Goal: Information Seeking & Learning: Learn about a topic

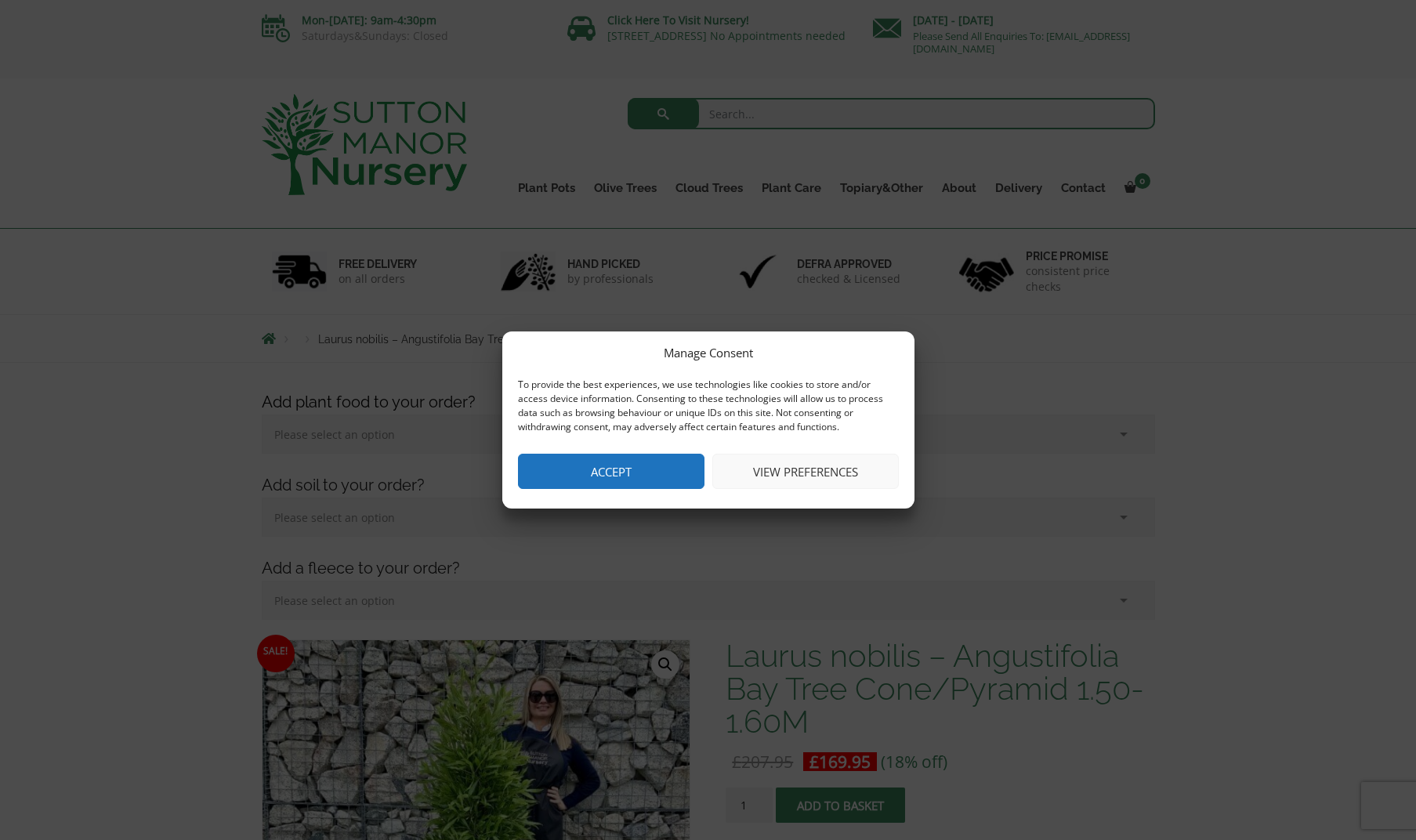
click at [648, 466] on button "Accept" at bounding box center [611, 470] width 187 height 35
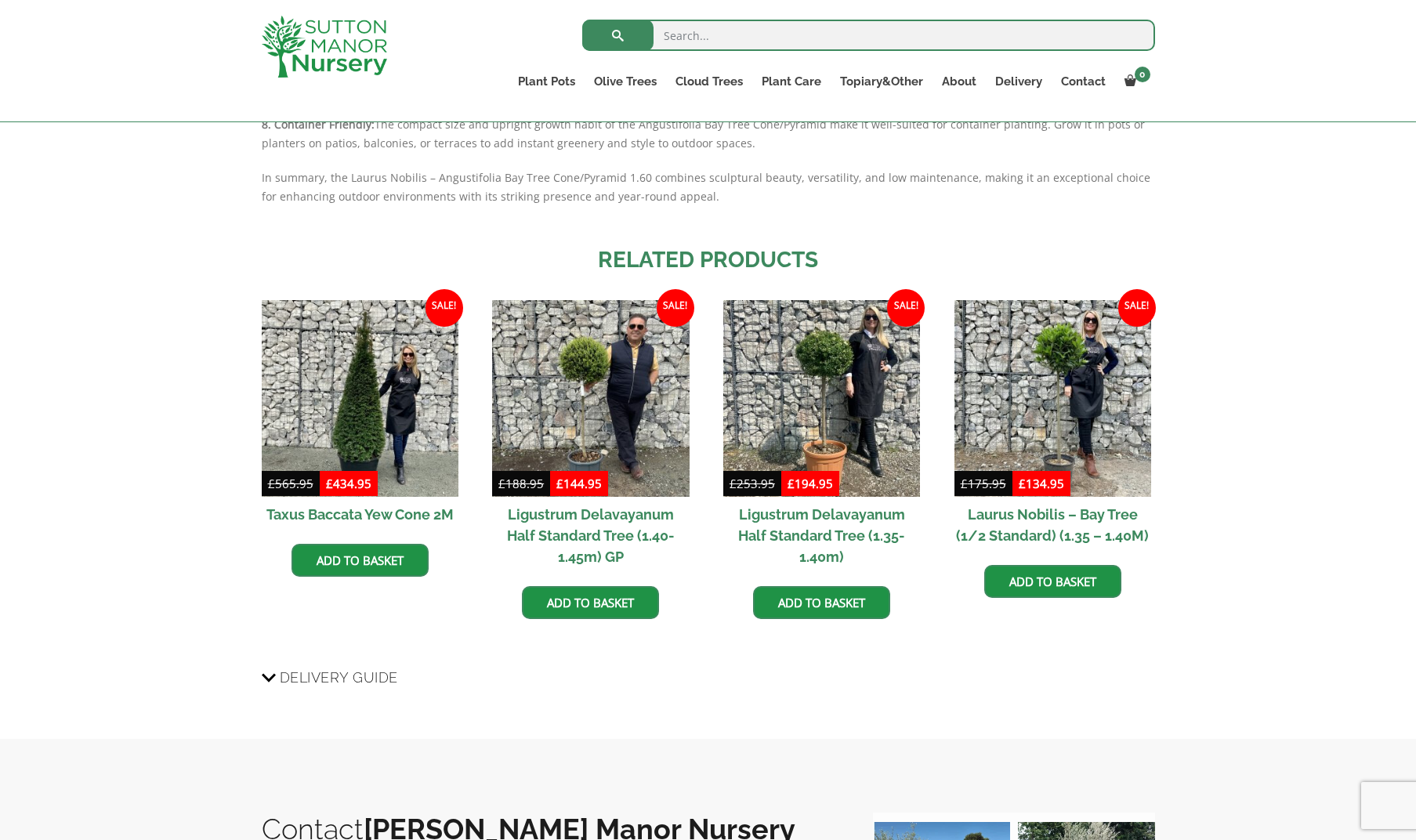
scroll to position [1942, 0]
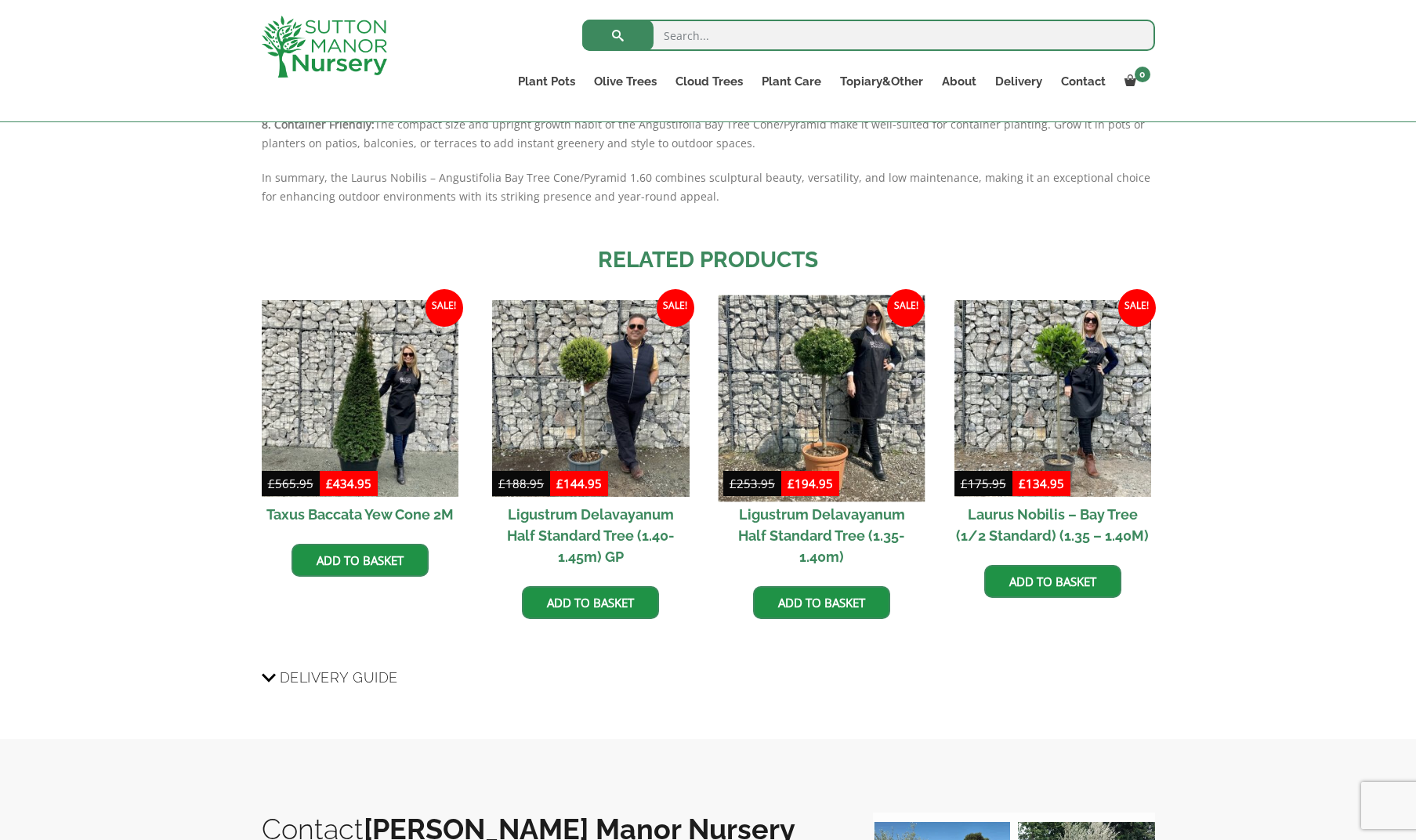
click at [826, 448] on img at bounding box center [822, 397] width 207 height 207
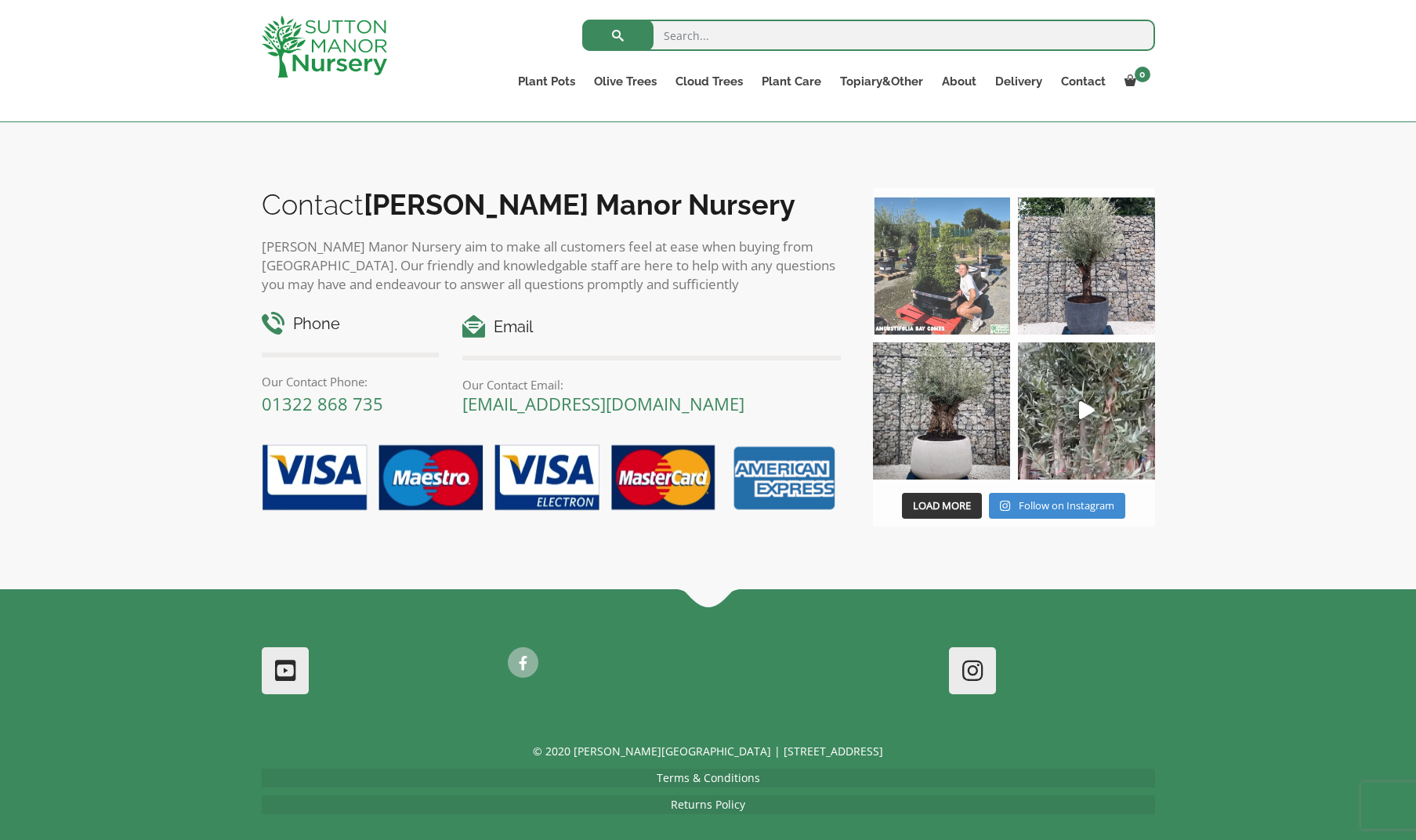
scroll to position [2563, 0]
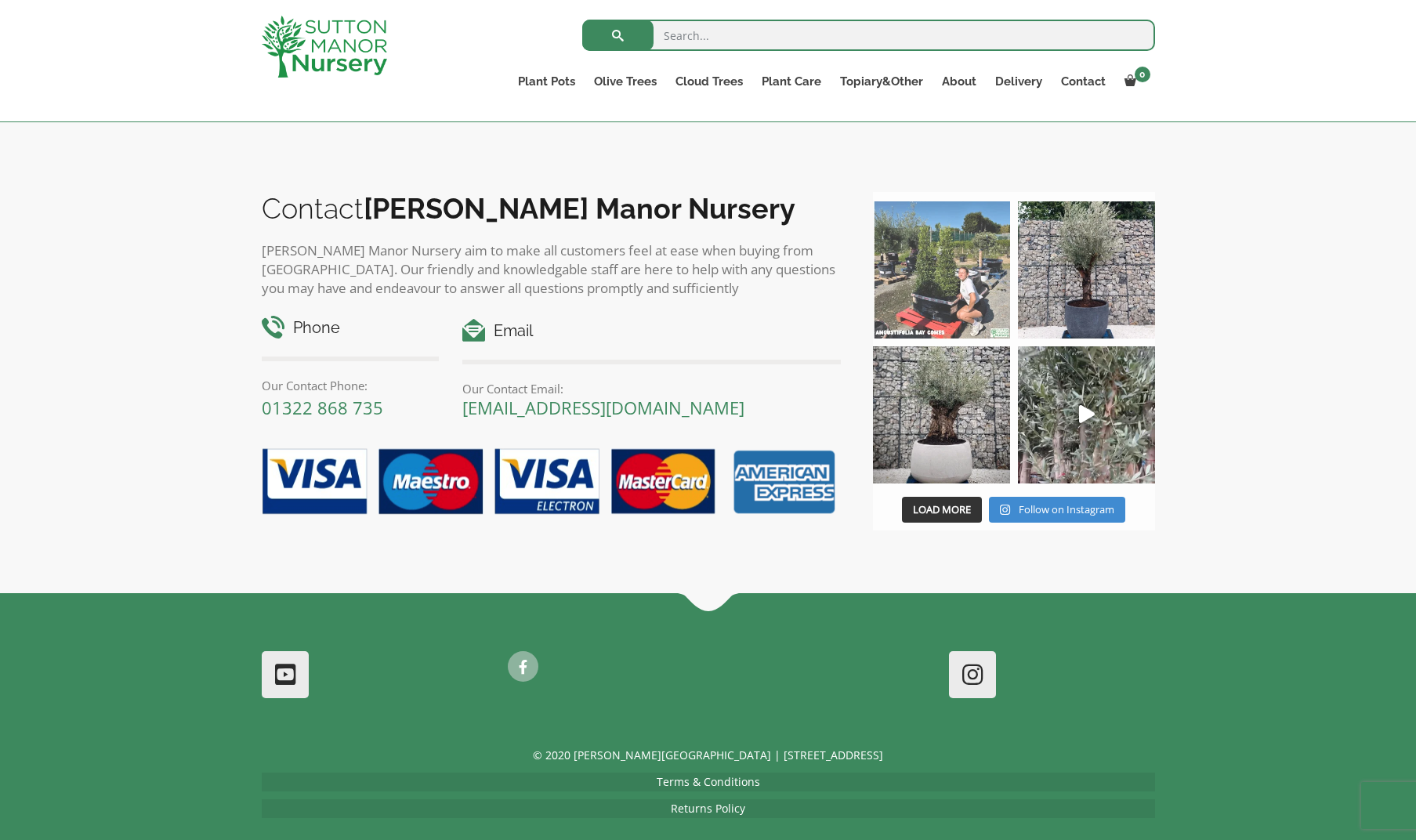
click at [968, 292] on img at bounding box center [941, 269] width 137 height 137
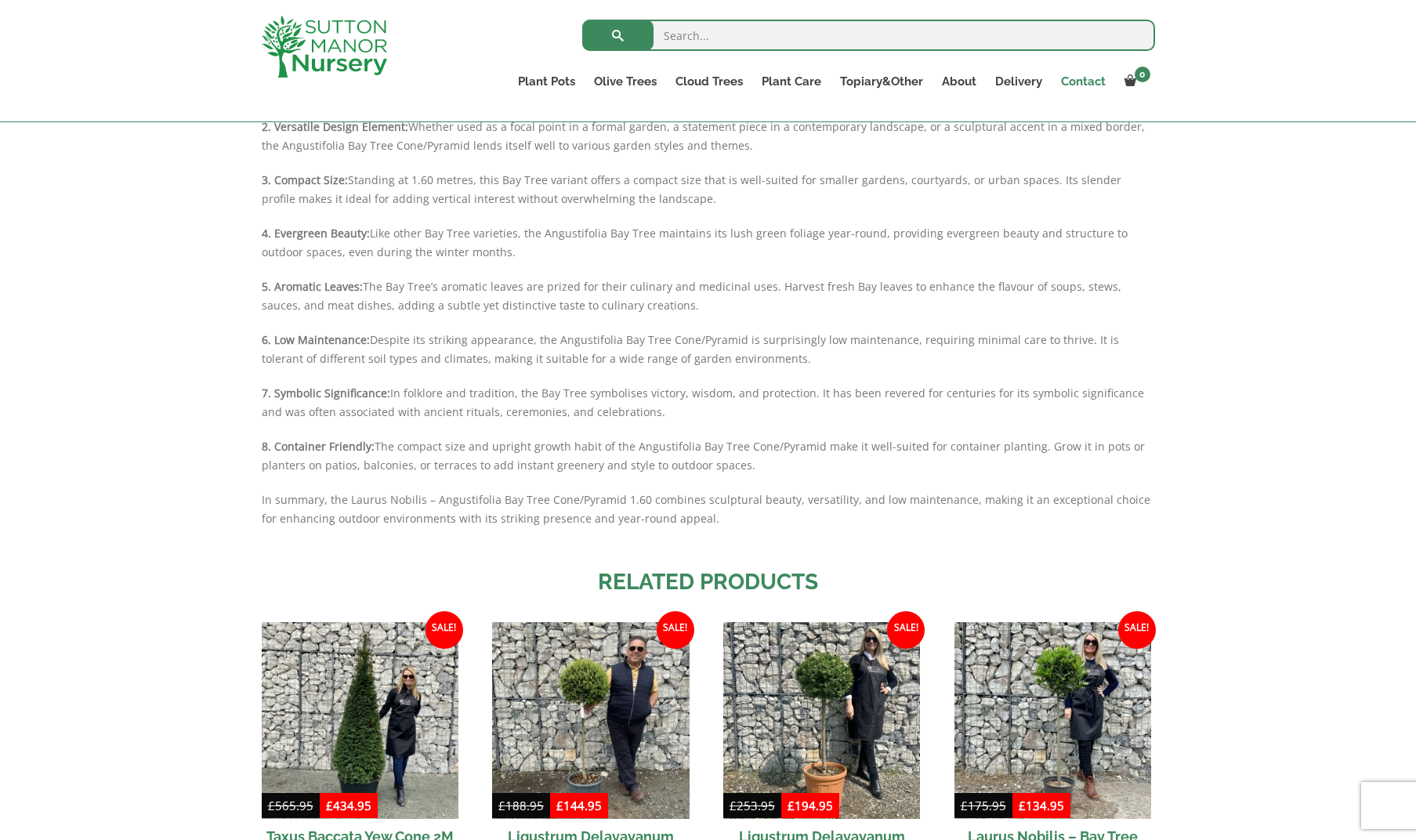
scroll to position [1622, 1]
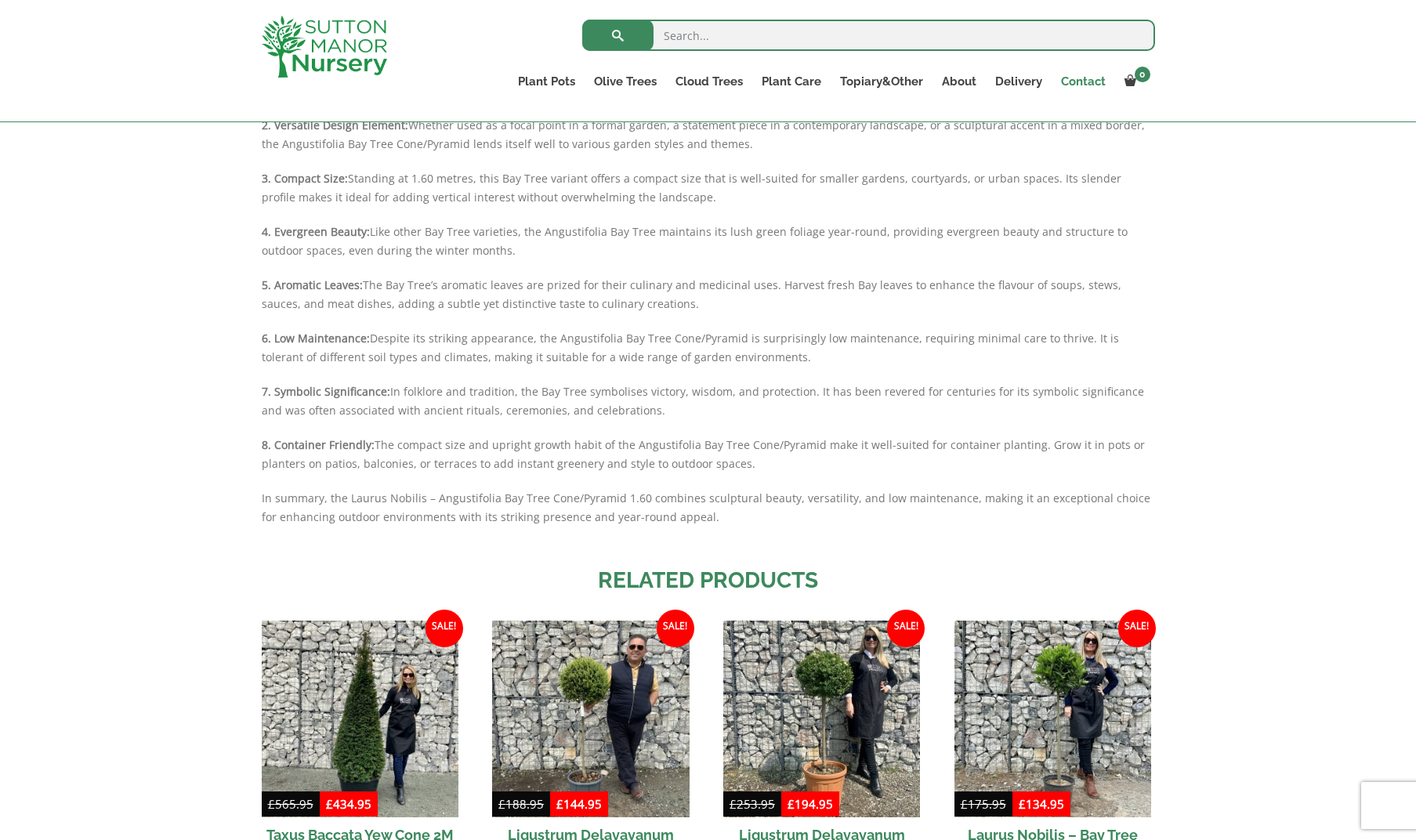
click at [1089, 79] on link "Contact" at bounding box center [1083, 81] width 63 height 22
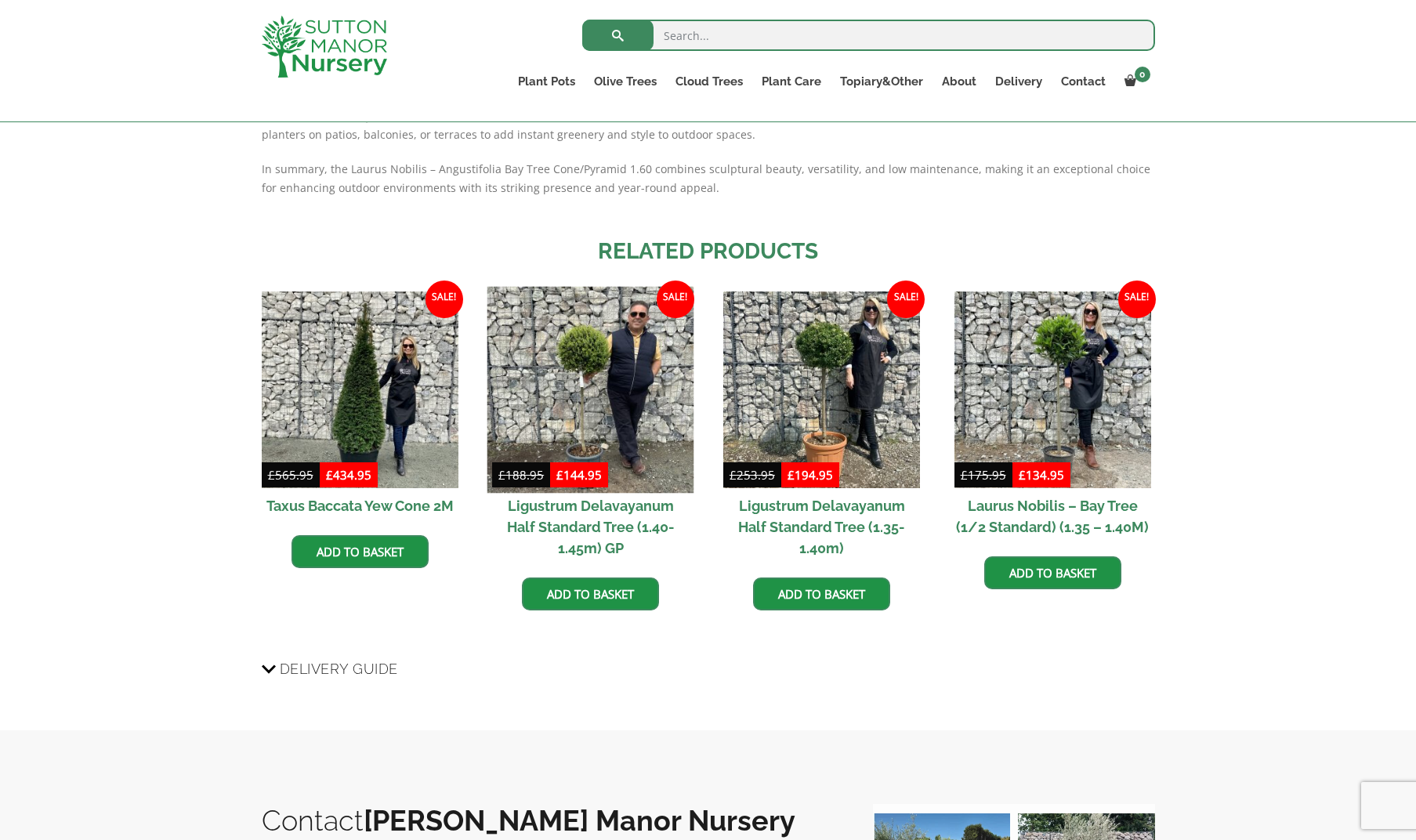
scroll to position [1952, 0]
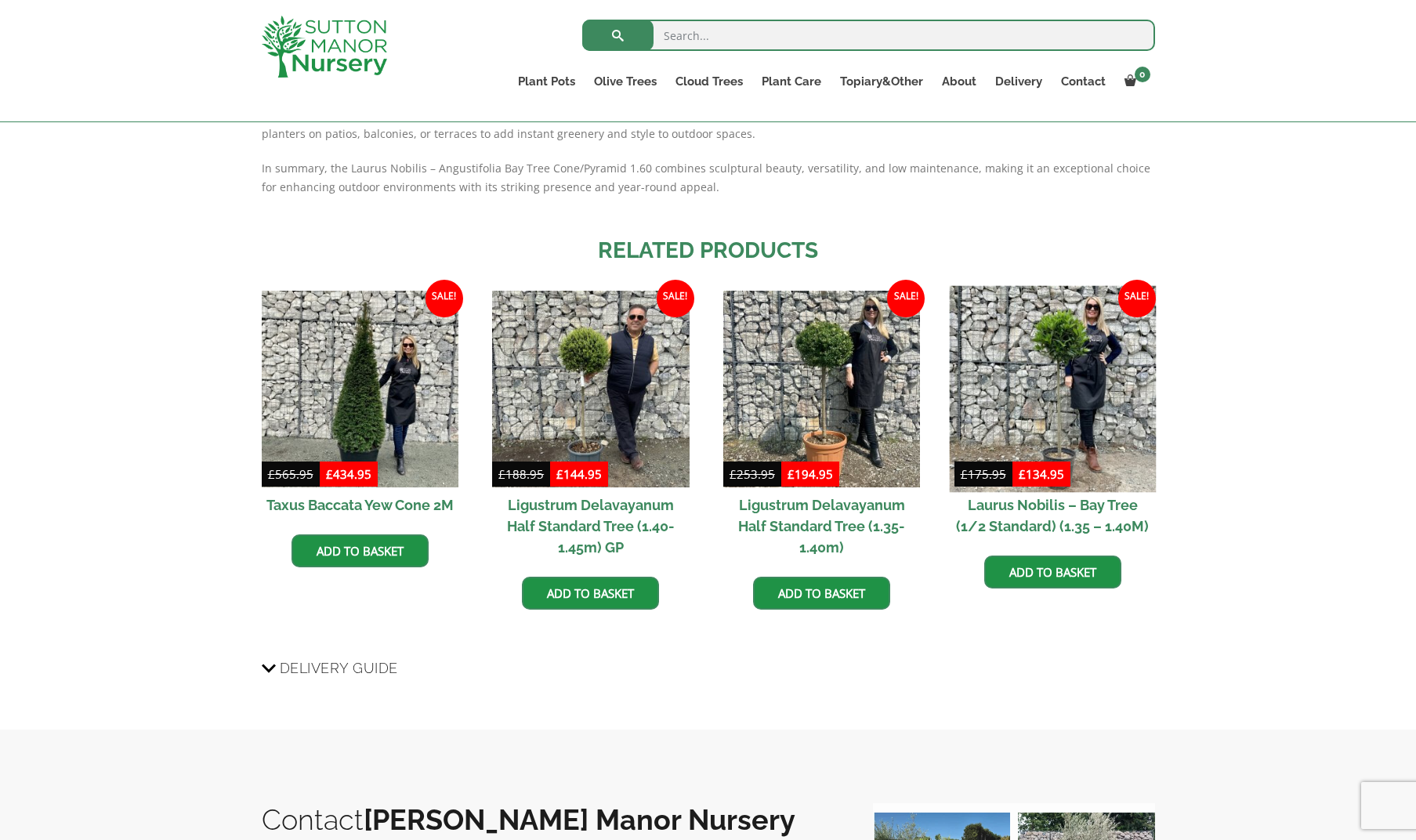
click at [1061, 406] on img at bounding box center [1052, 388] width 207 height 207
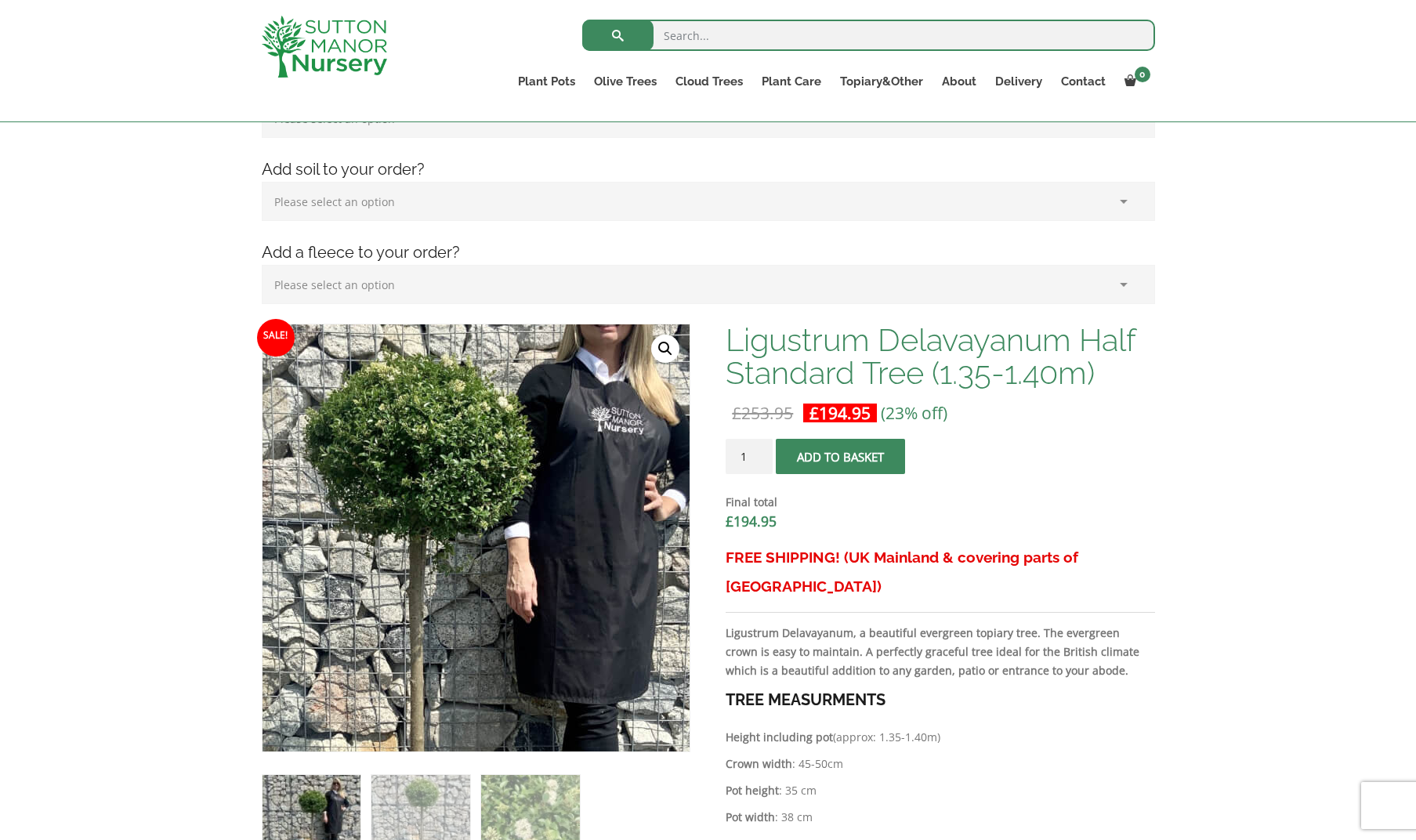
scroll to position [290, 0]
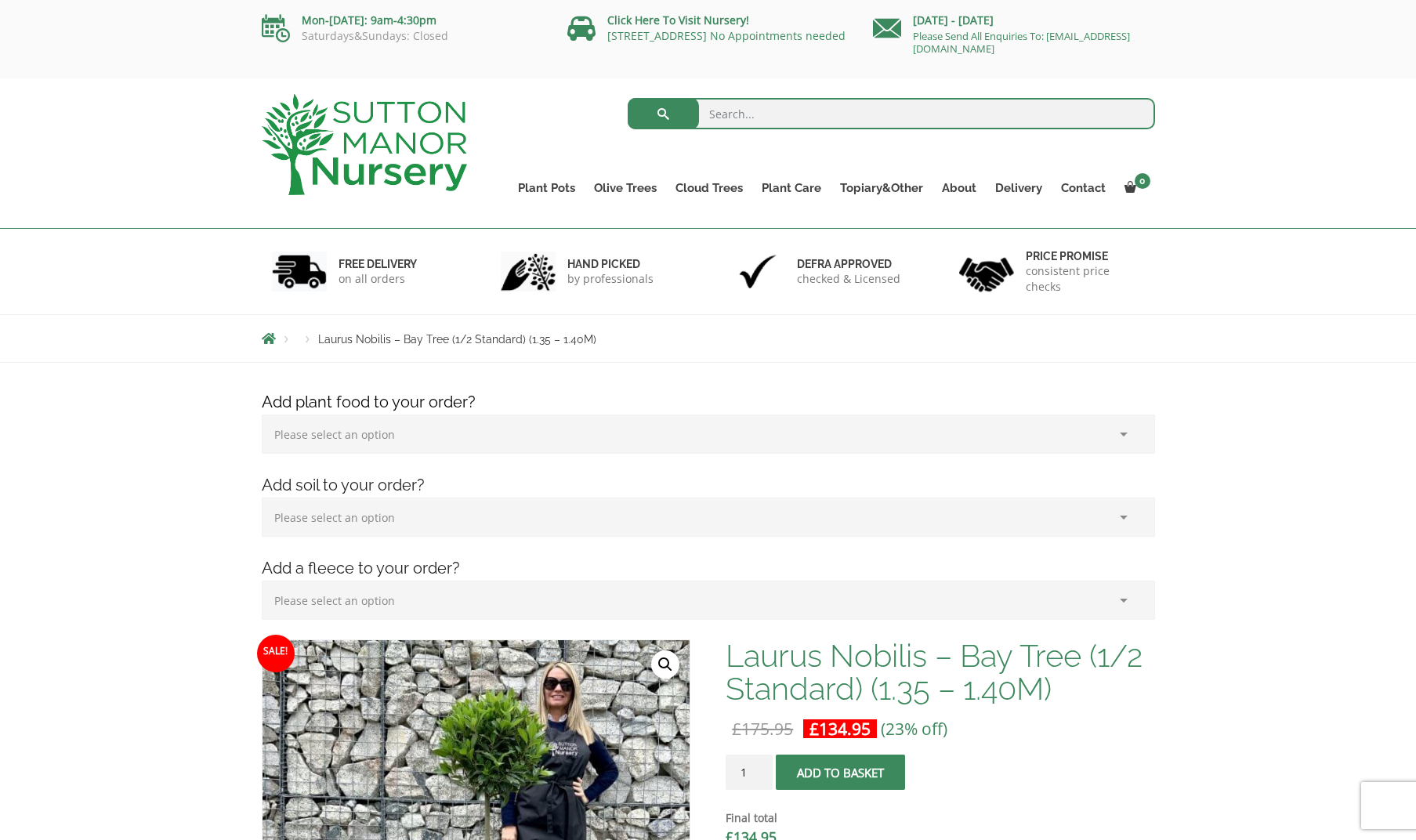
click at [998, 276] on img at bounding box center [987, 271] width 55 height 48
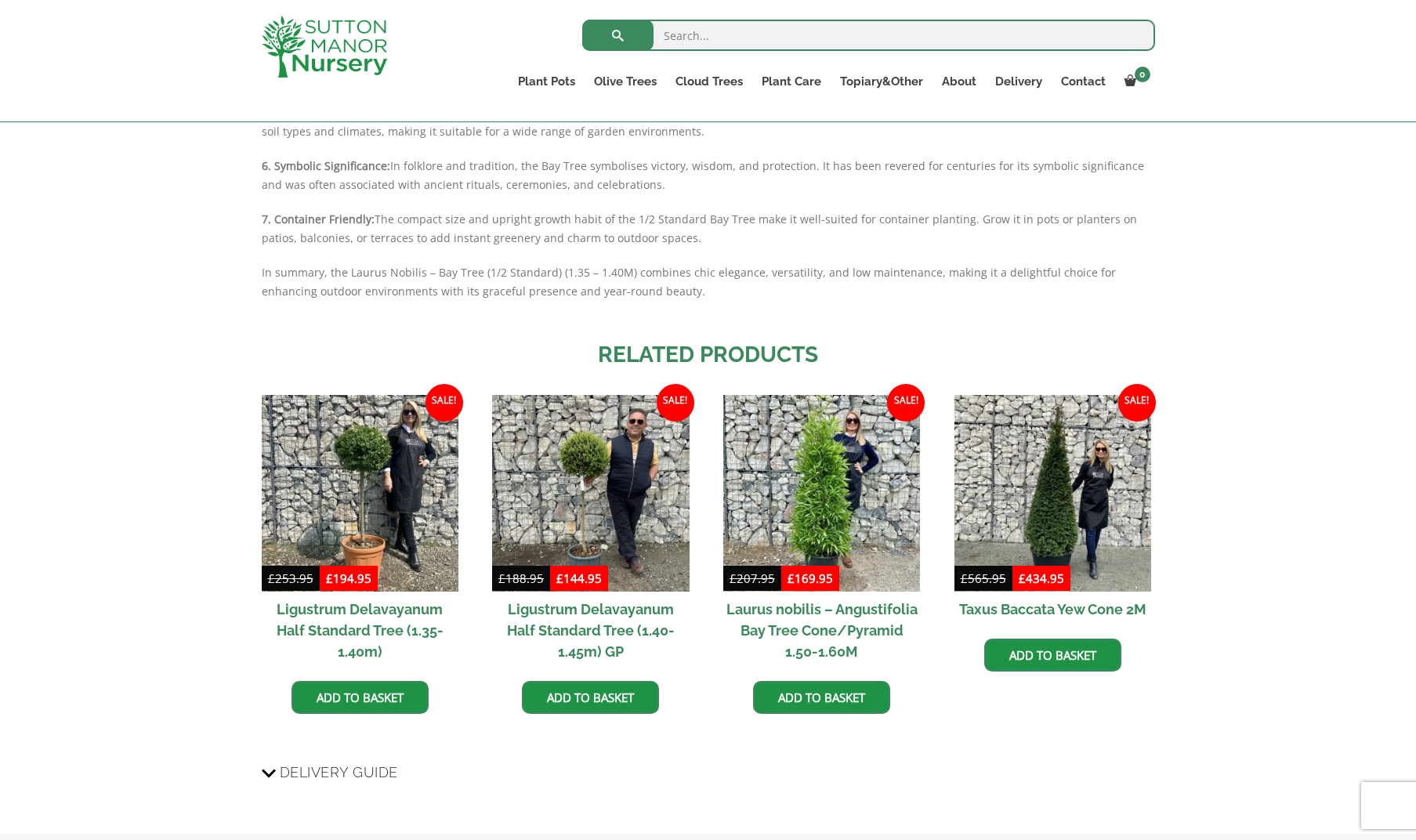
scroll to position [1489, 0]
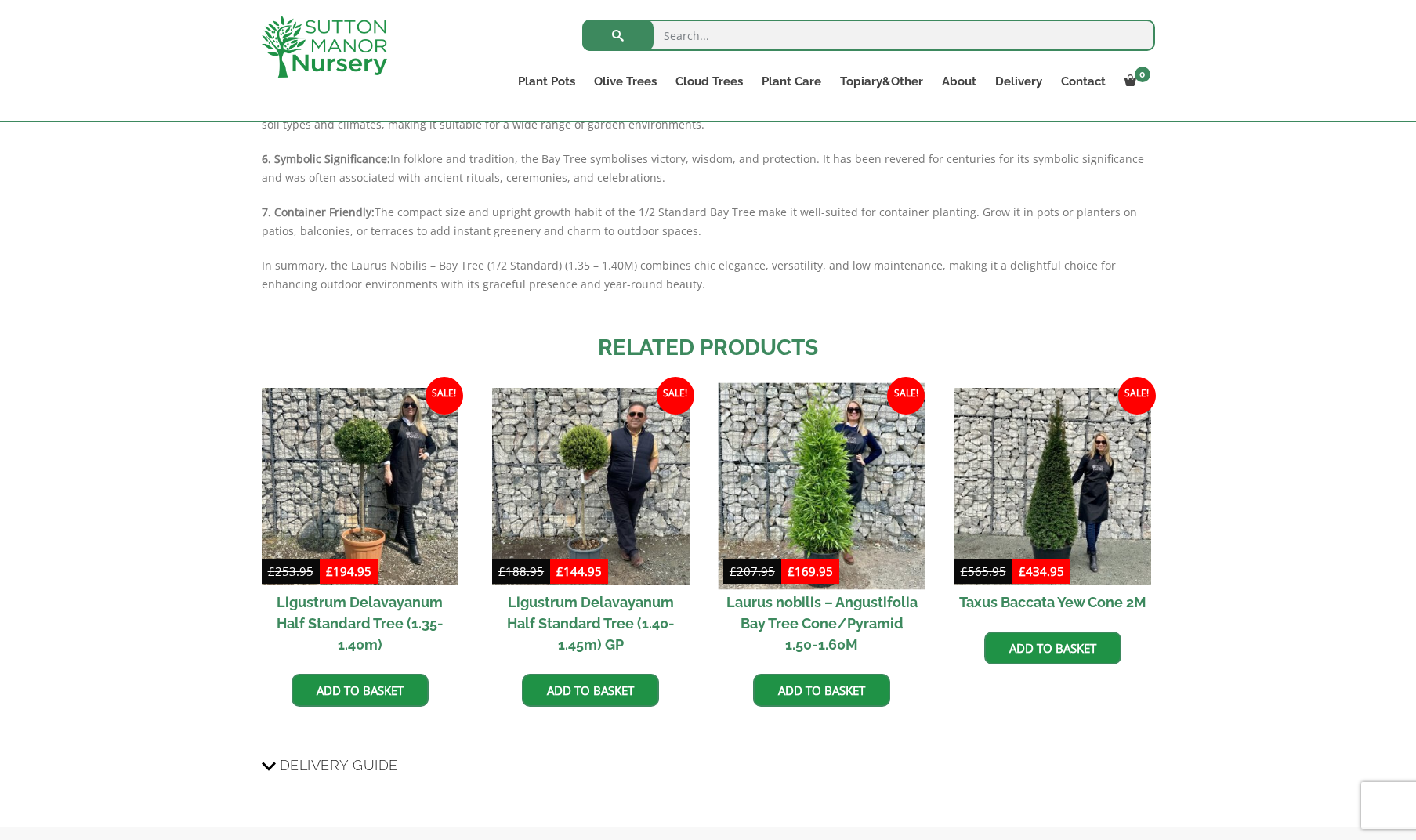
click at [835, 511] on img at bounding box center [822, 486] width 207 height 207
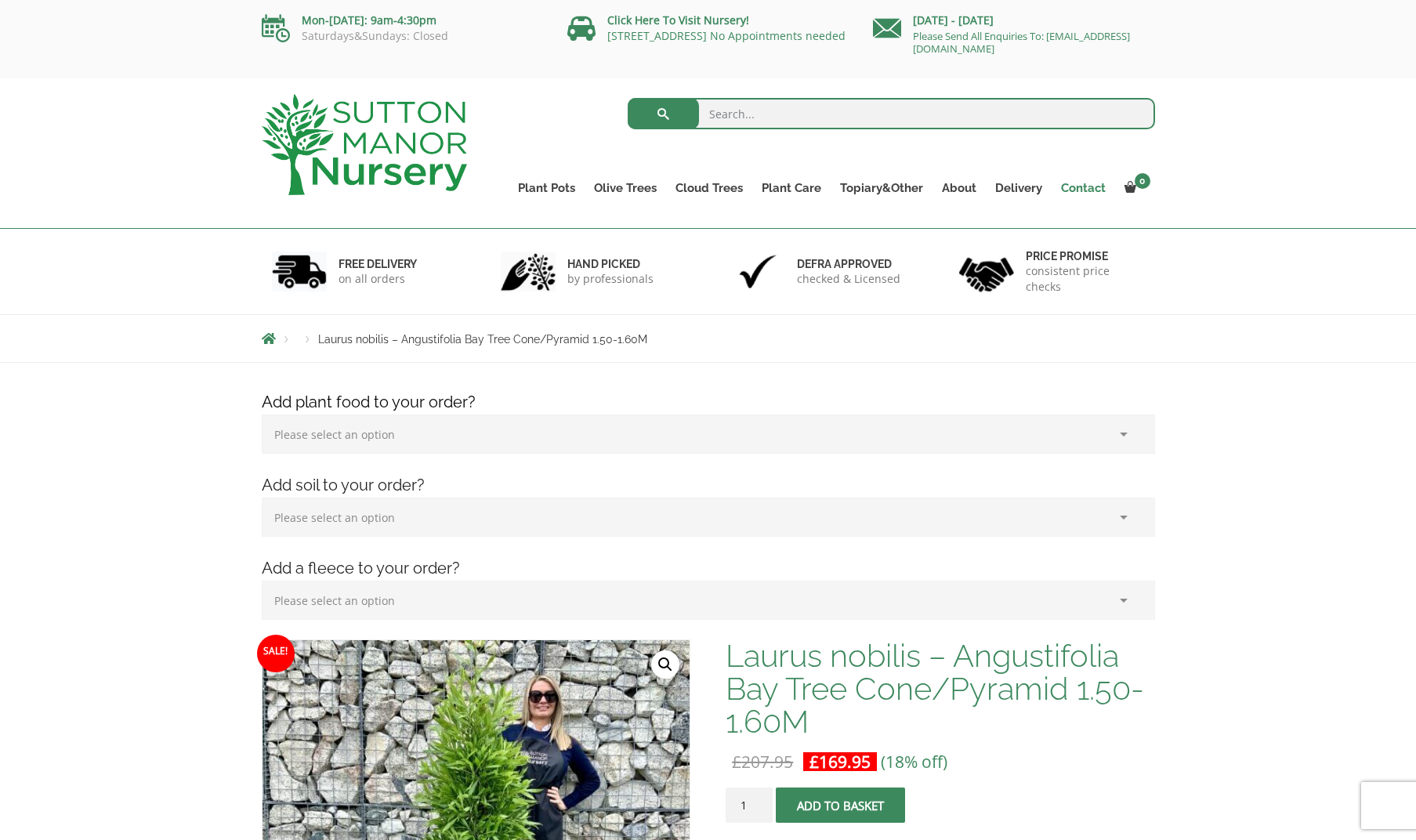
click at [1087, 186] on link "Contact" at bounding box center [1083, 187] width 63 height 22
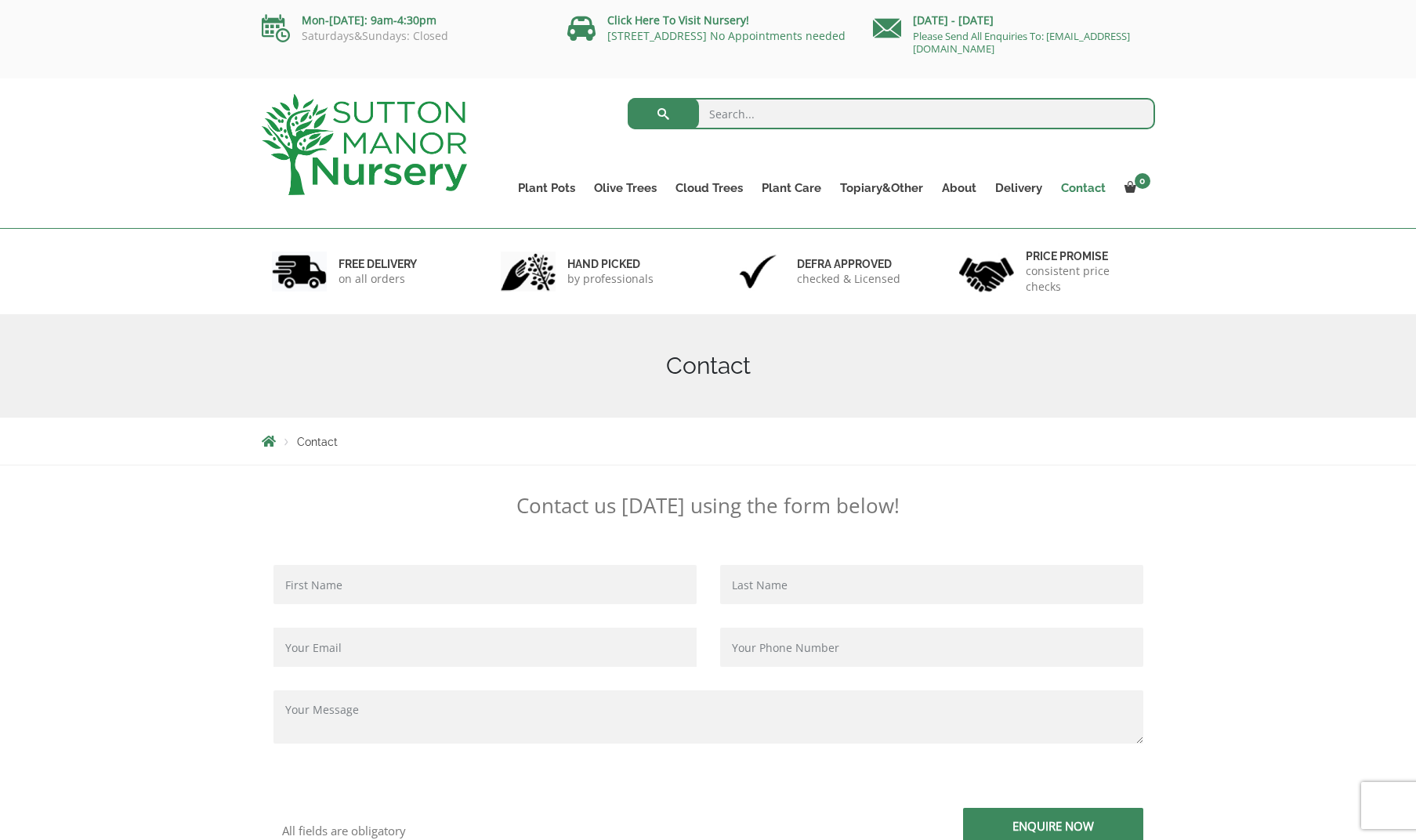
click at [1095, 191] on link "Contact" at bounding box center [1083, 187] width 63 height 22
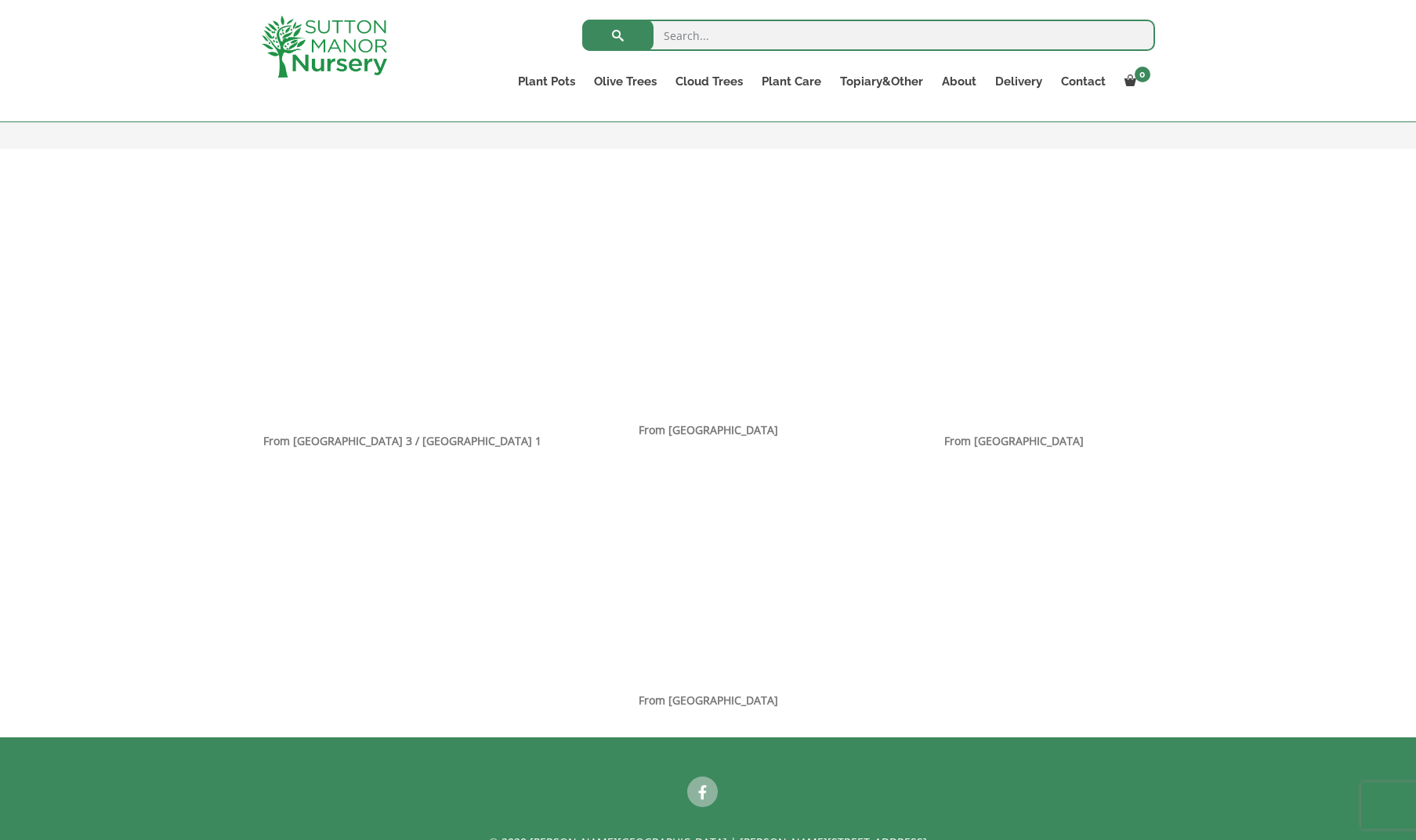
scroll to position [1028, 0]
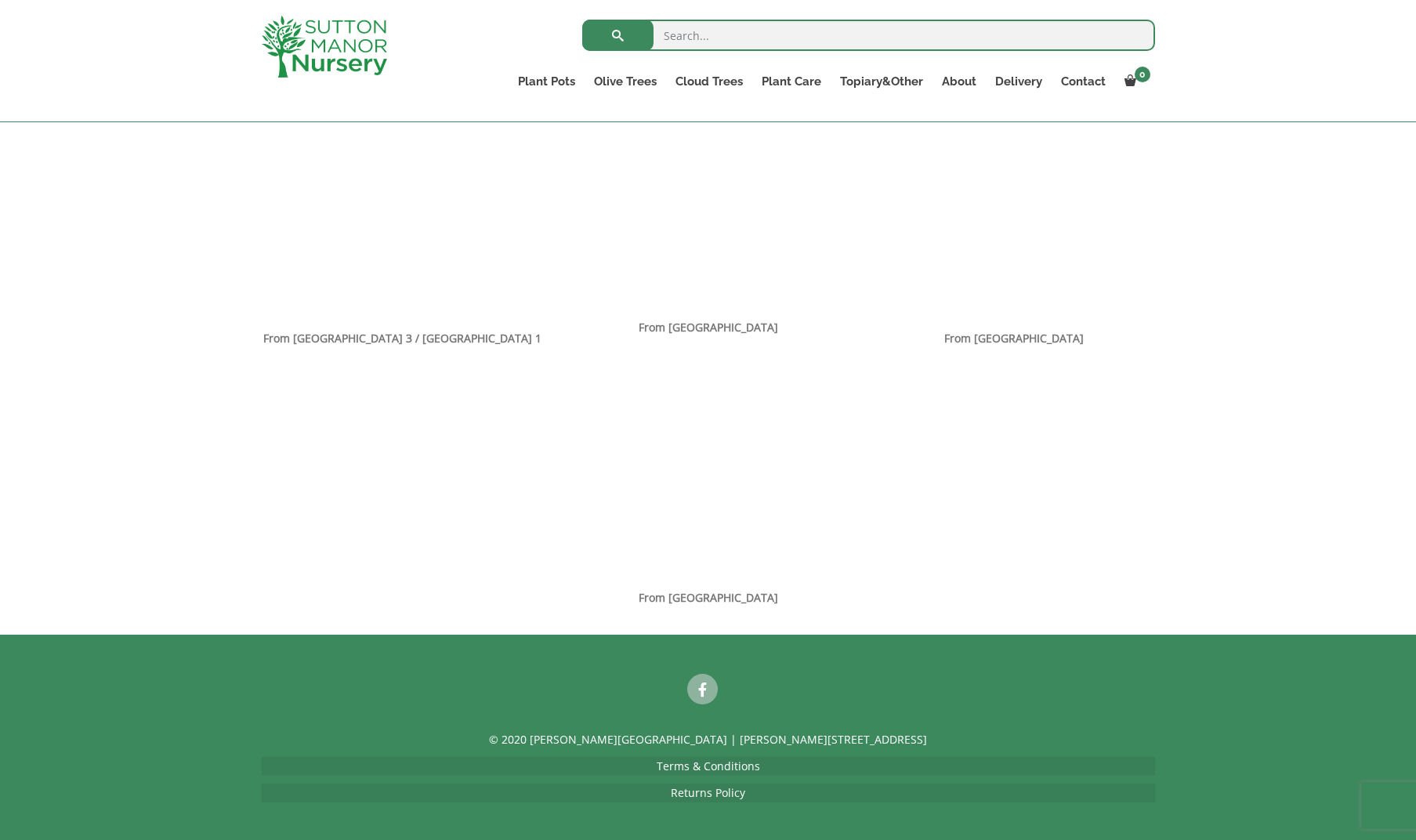
click at [680, 30] on input "search" at bounding box center [869, 35] width 573 height 32
type input "taurus nobilis"
click at [617, 35] on button "submit" at bounding box center [618, 35] width 71 height 32
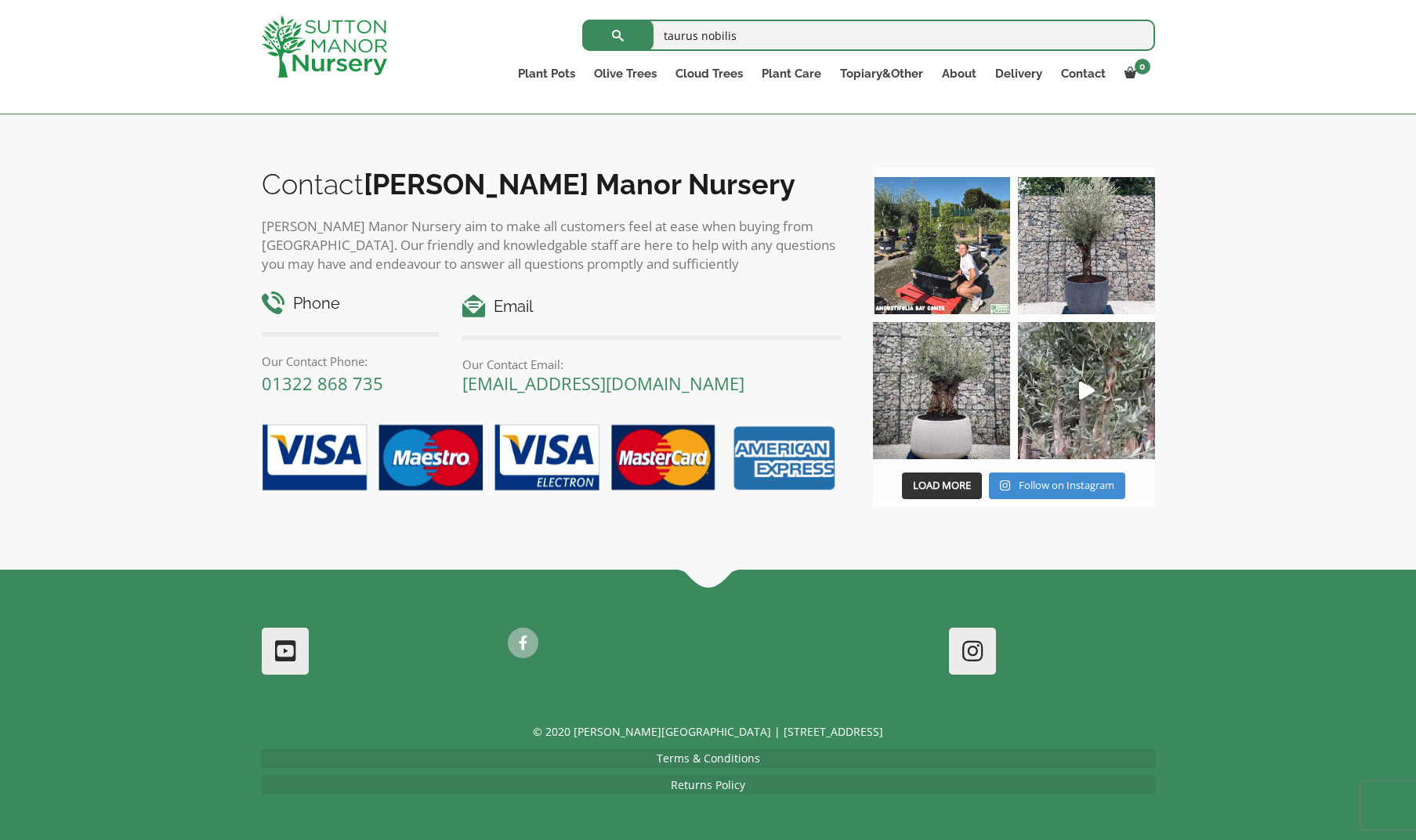
scroll to position [520, 0]
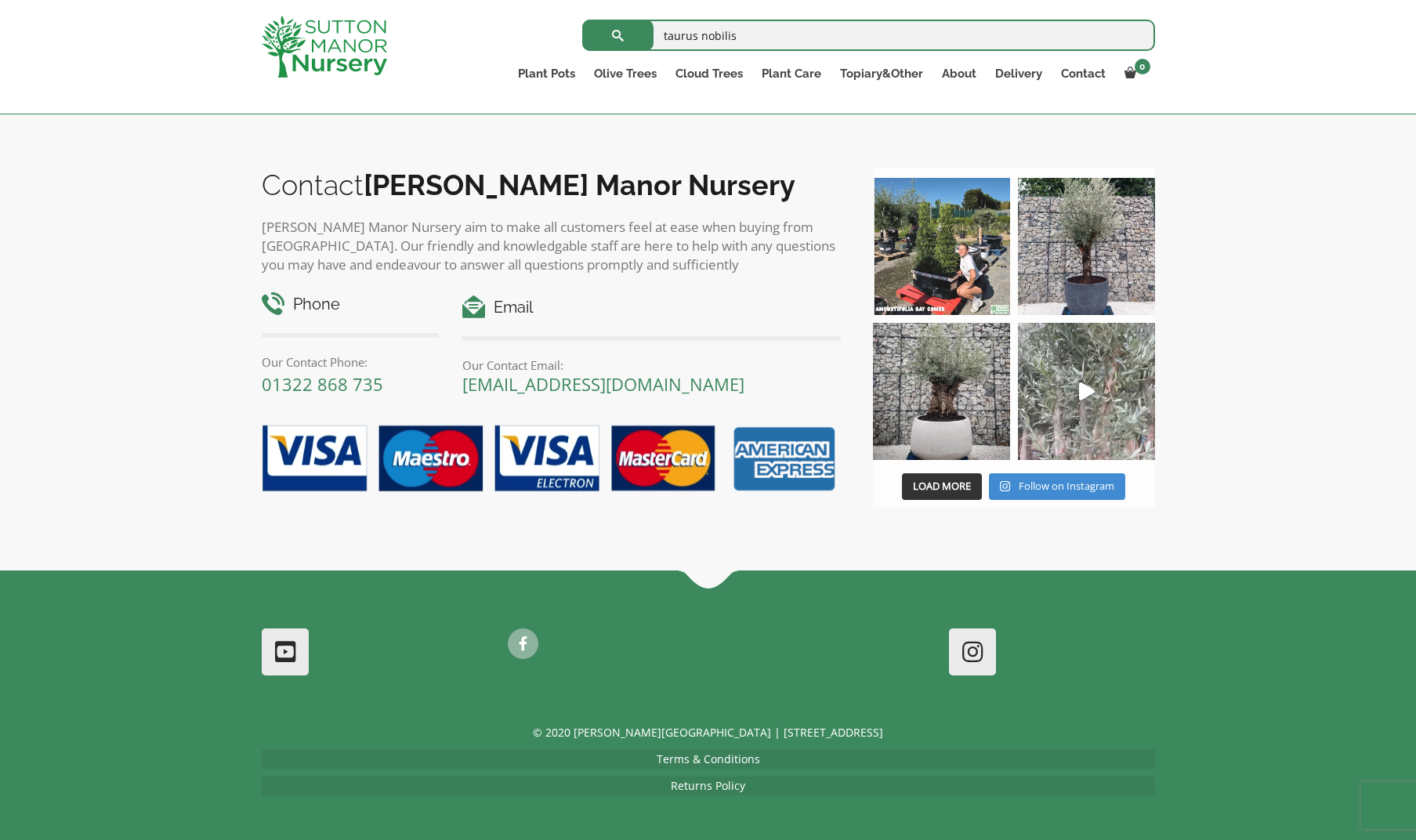
click at [1088, 387] on icon "Play" at bounding box center [1087, 392] width 15 height 18
click at [286, 33] on img at bounding box center [324, 46] width 126 height 62
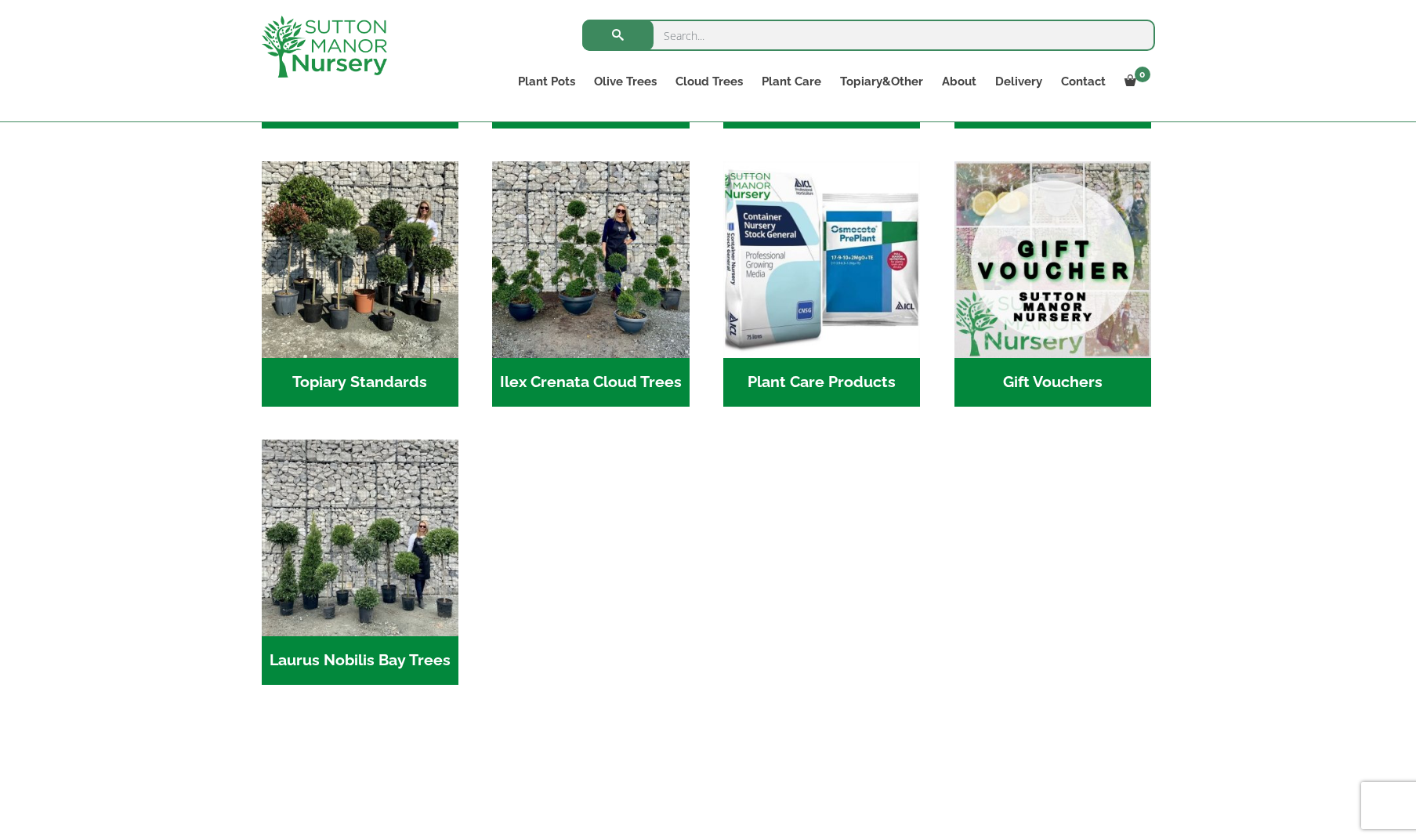
scroll to position [1357, 0]
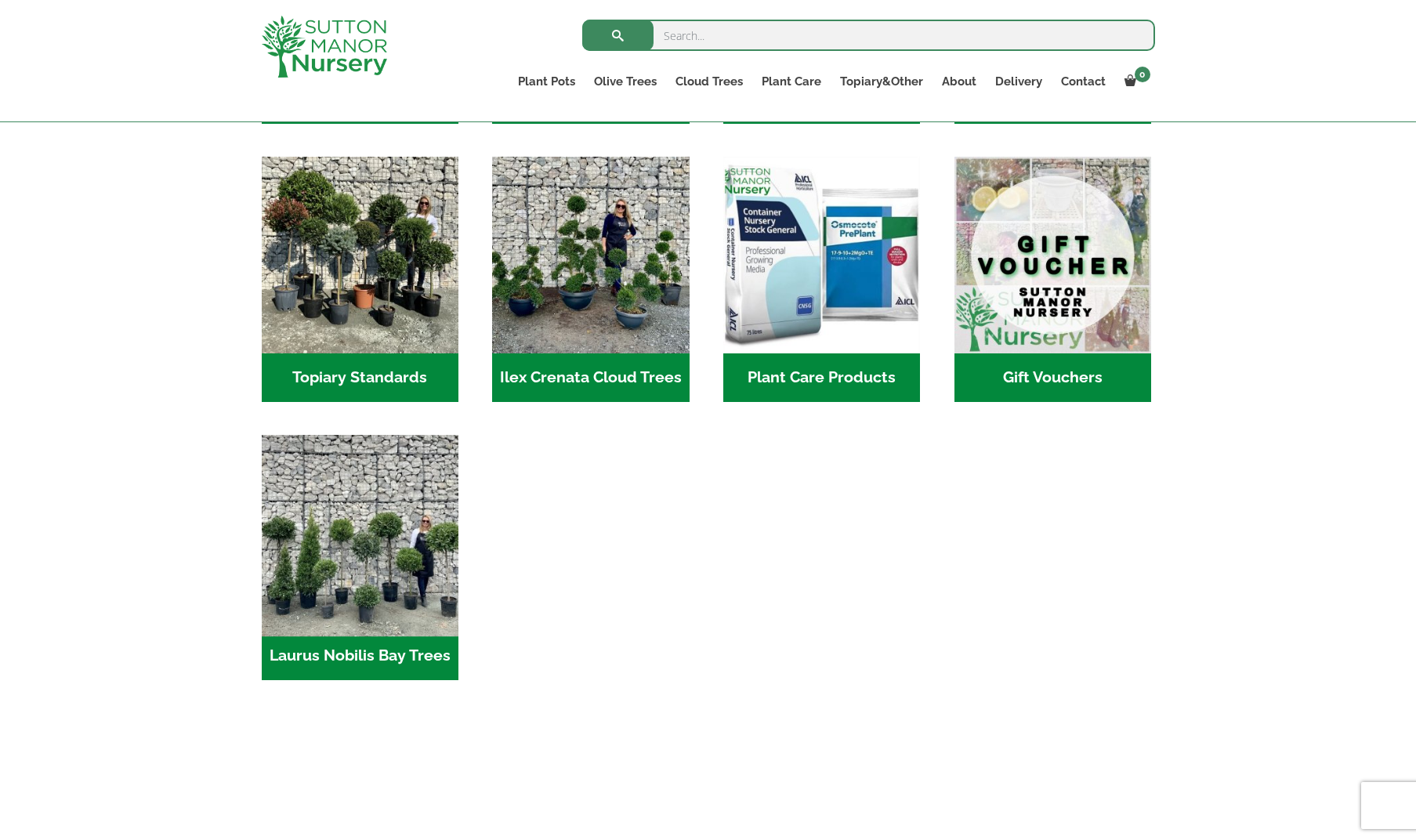
click at [373, 535] on img "Visit product category Laurus Nobilis Bay Trees" at bounding box center [359, 533] width 207 height 207
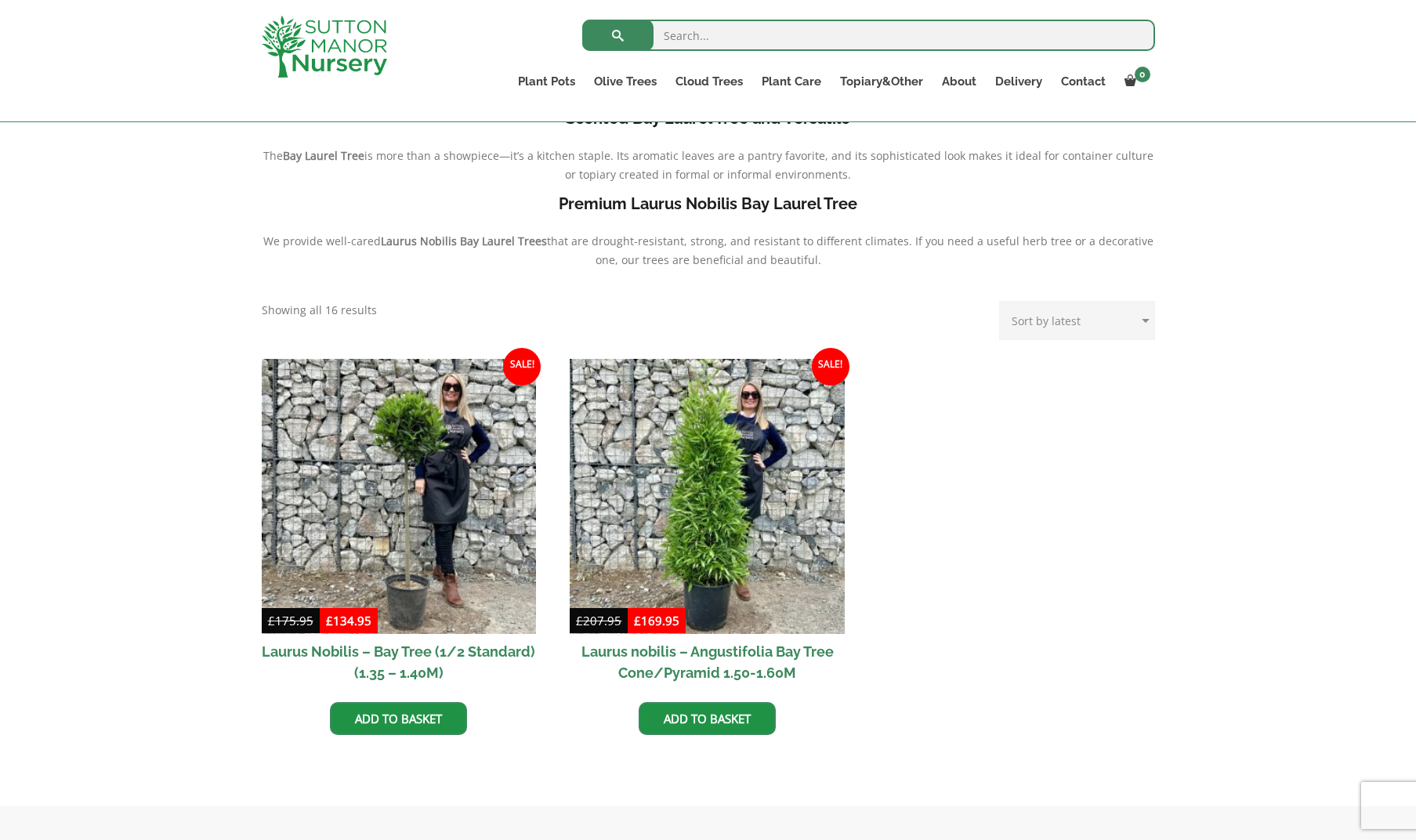
scroll to position [444, 0]
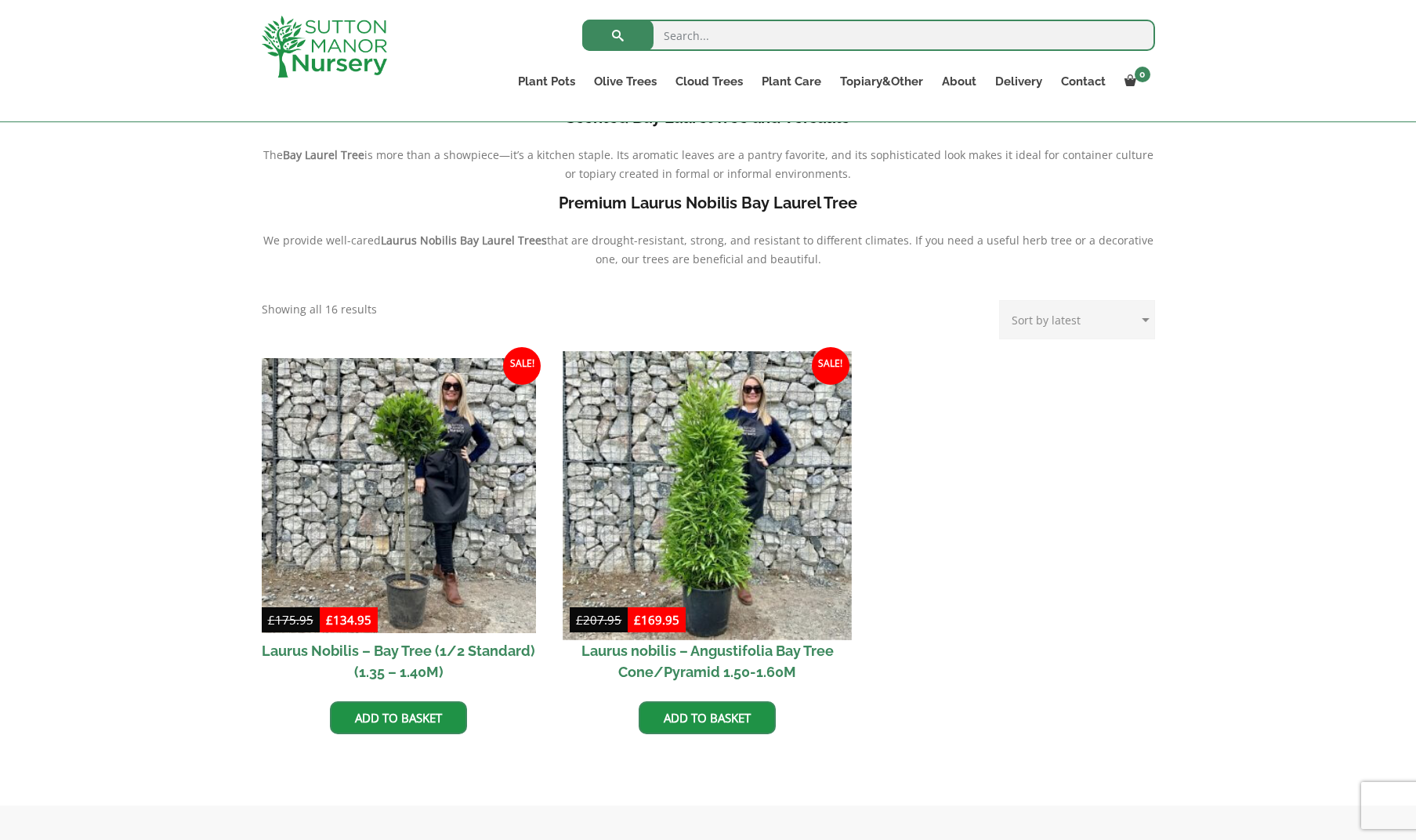
click at [709, 525] on img at bounding box center [708, 495] width 289 height 289
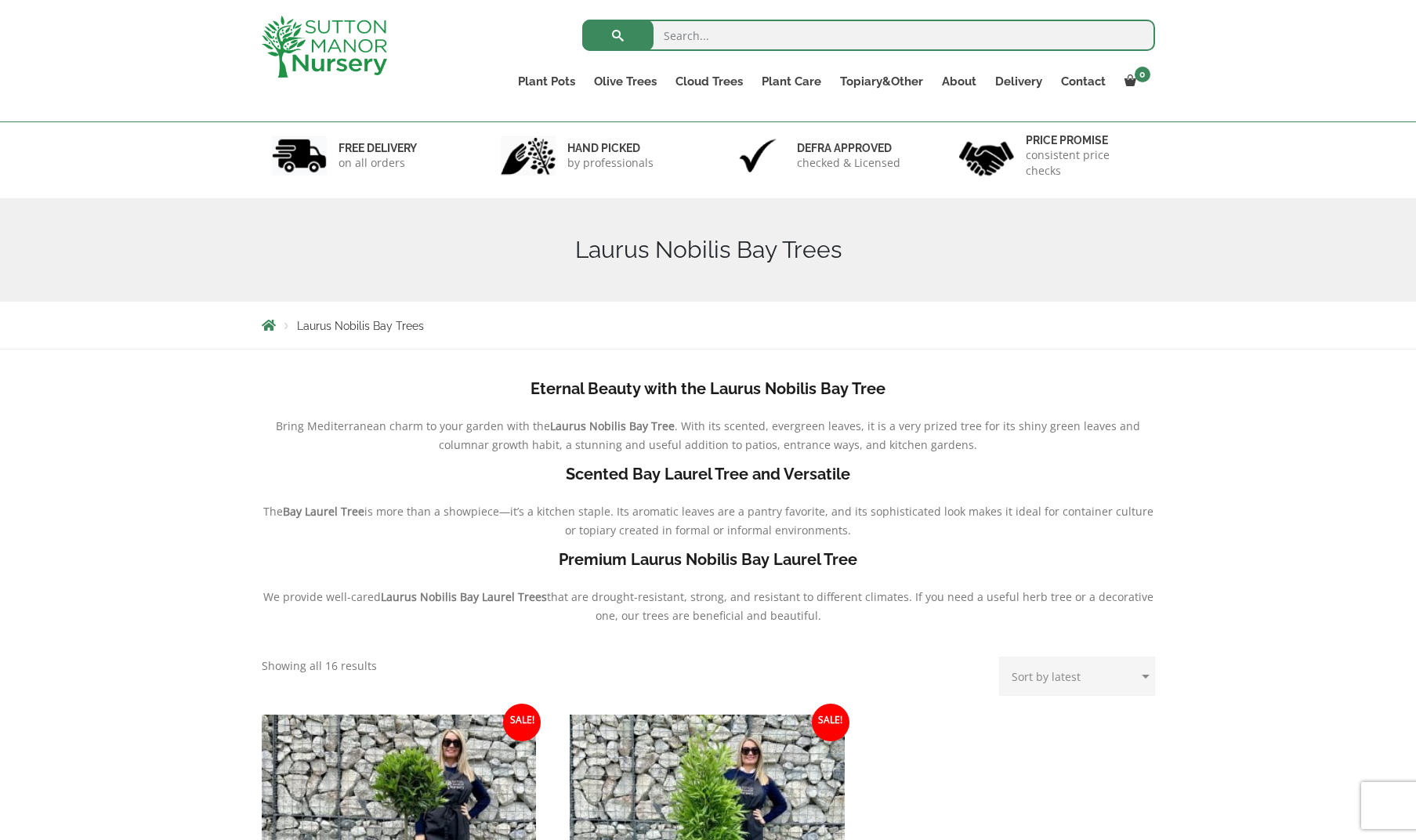
scroll to position [65, 0]
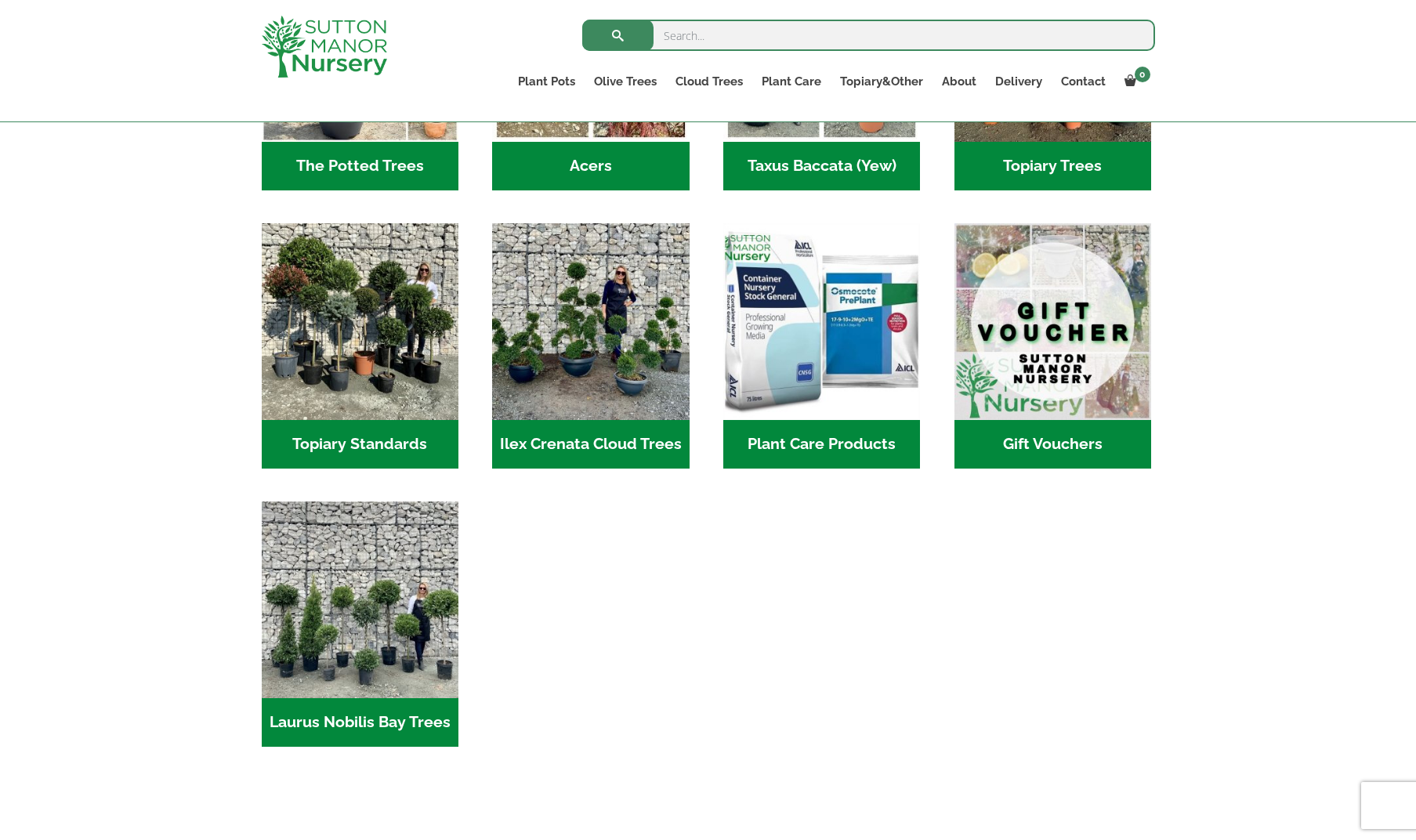
scroll to position [1251, 0]
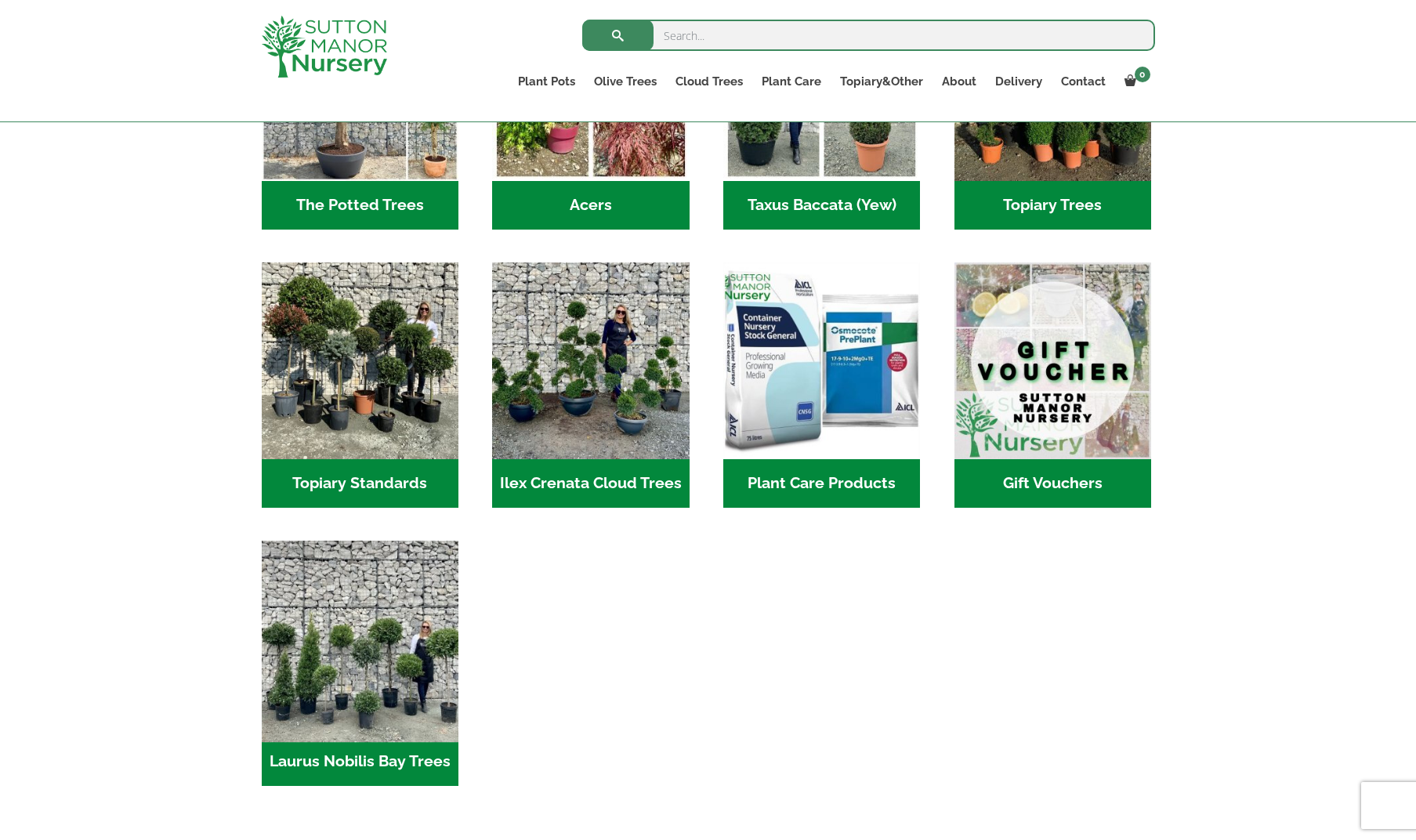
click at [416, 659] on img "Visit product category Laurus Nobilis Bay Trees" at bounding box center [359, 638] width 207 height 207
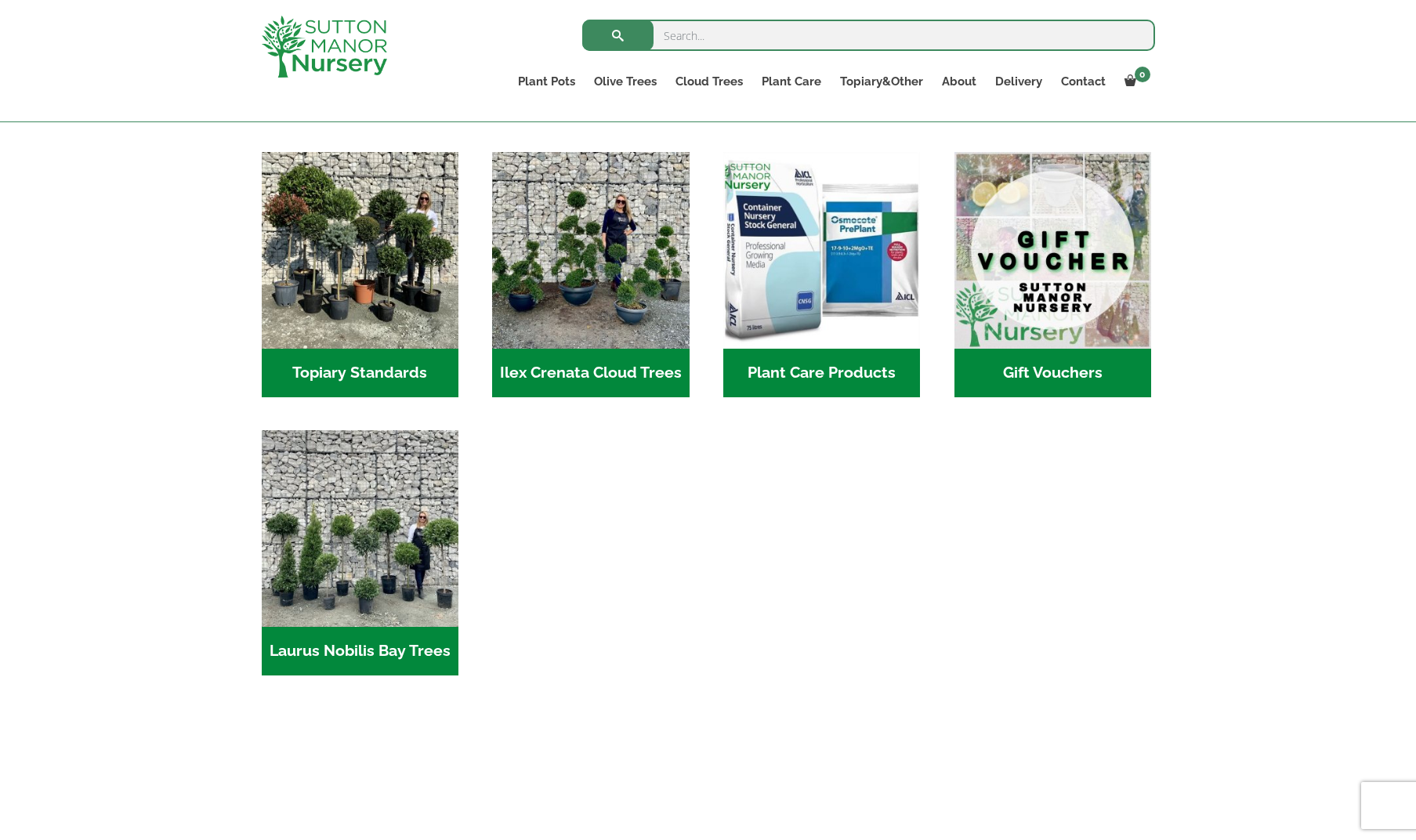
scroll to position [1362, 0]
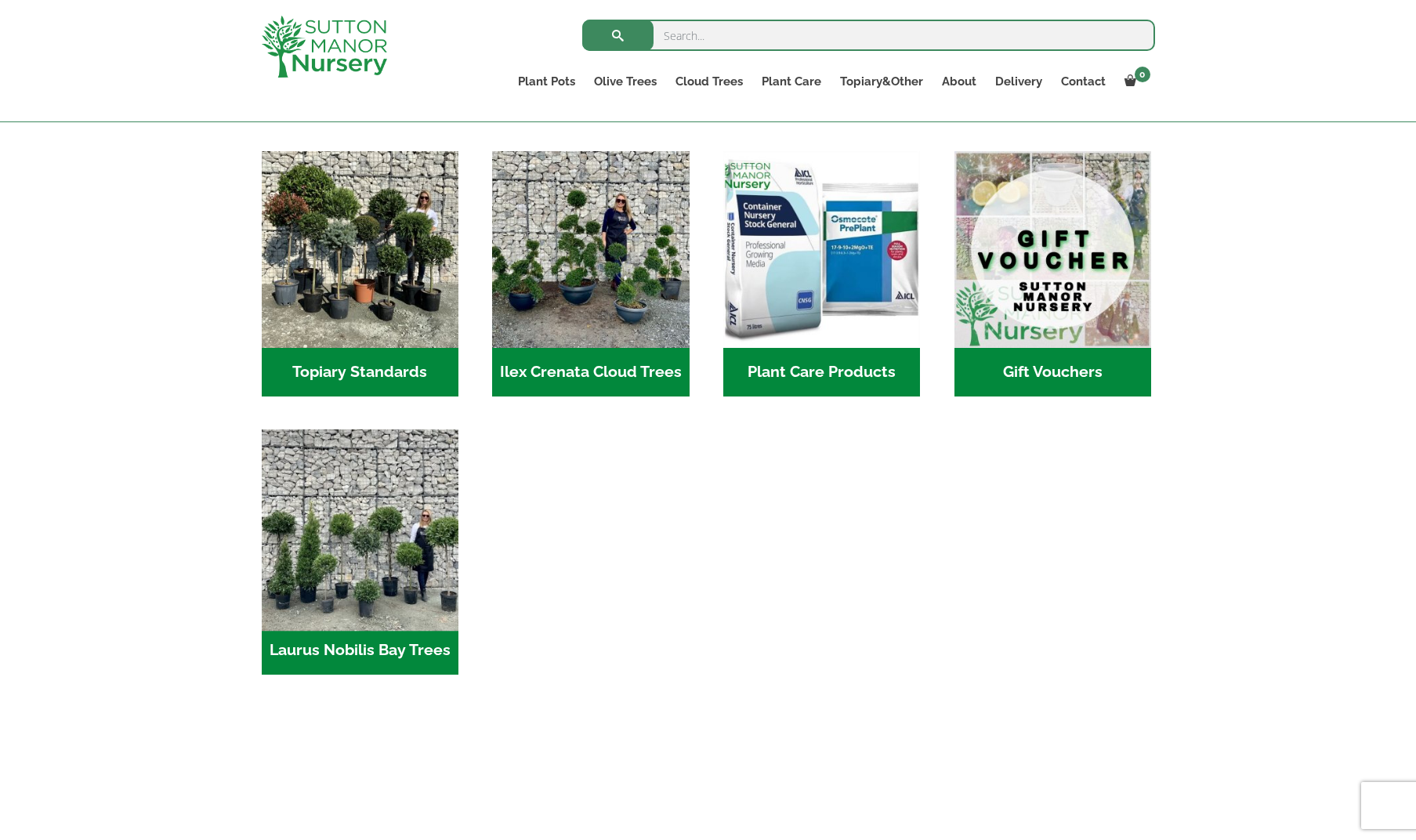
click at [390, 546] on img "Visit product category Laurus Nobilis Bay Trees" at bounding box center [359, 527] width 207 height 207
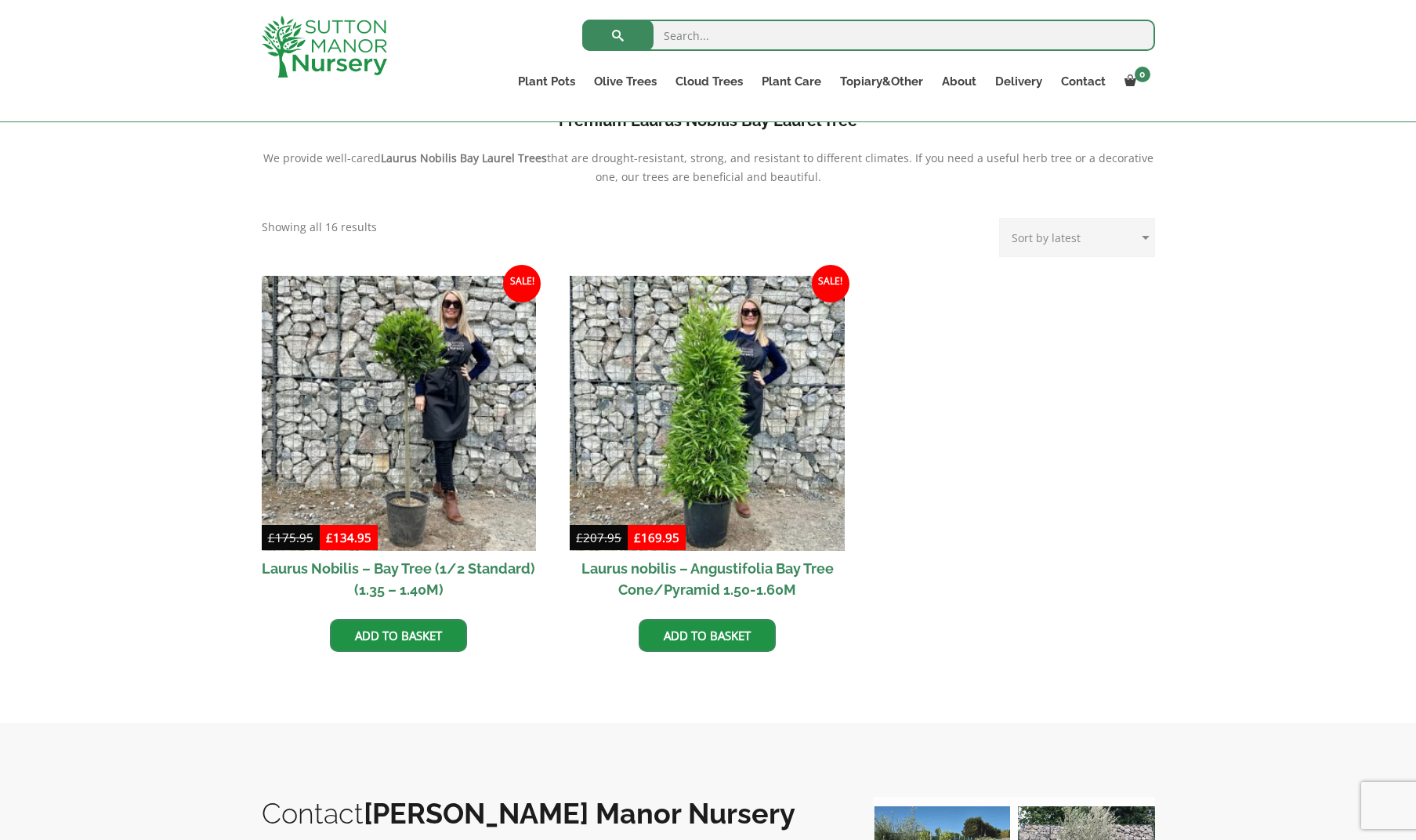
scroll to position [527, 1]
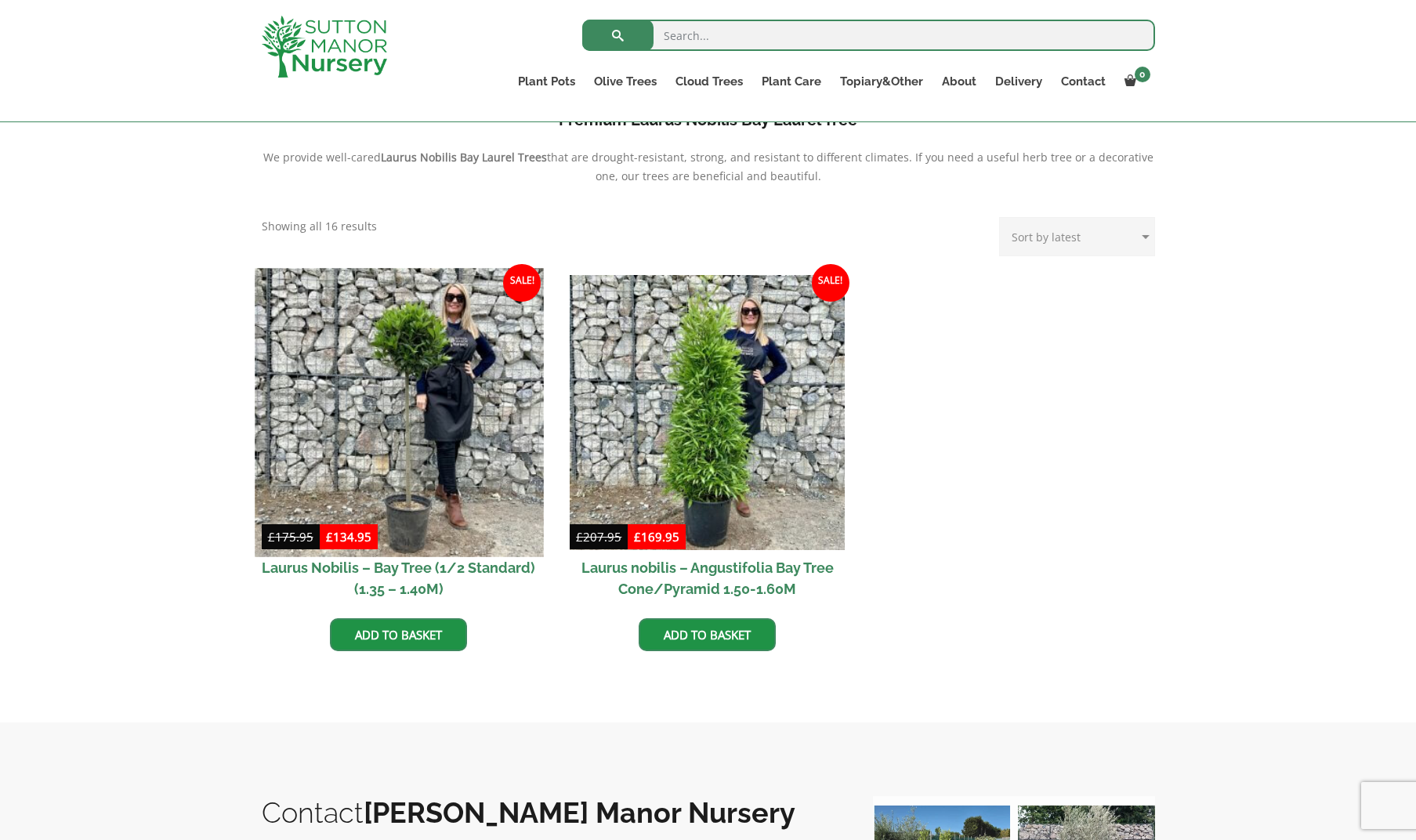
click at [430, 338] on img at bounding box center [399, 412] width 289 height 289
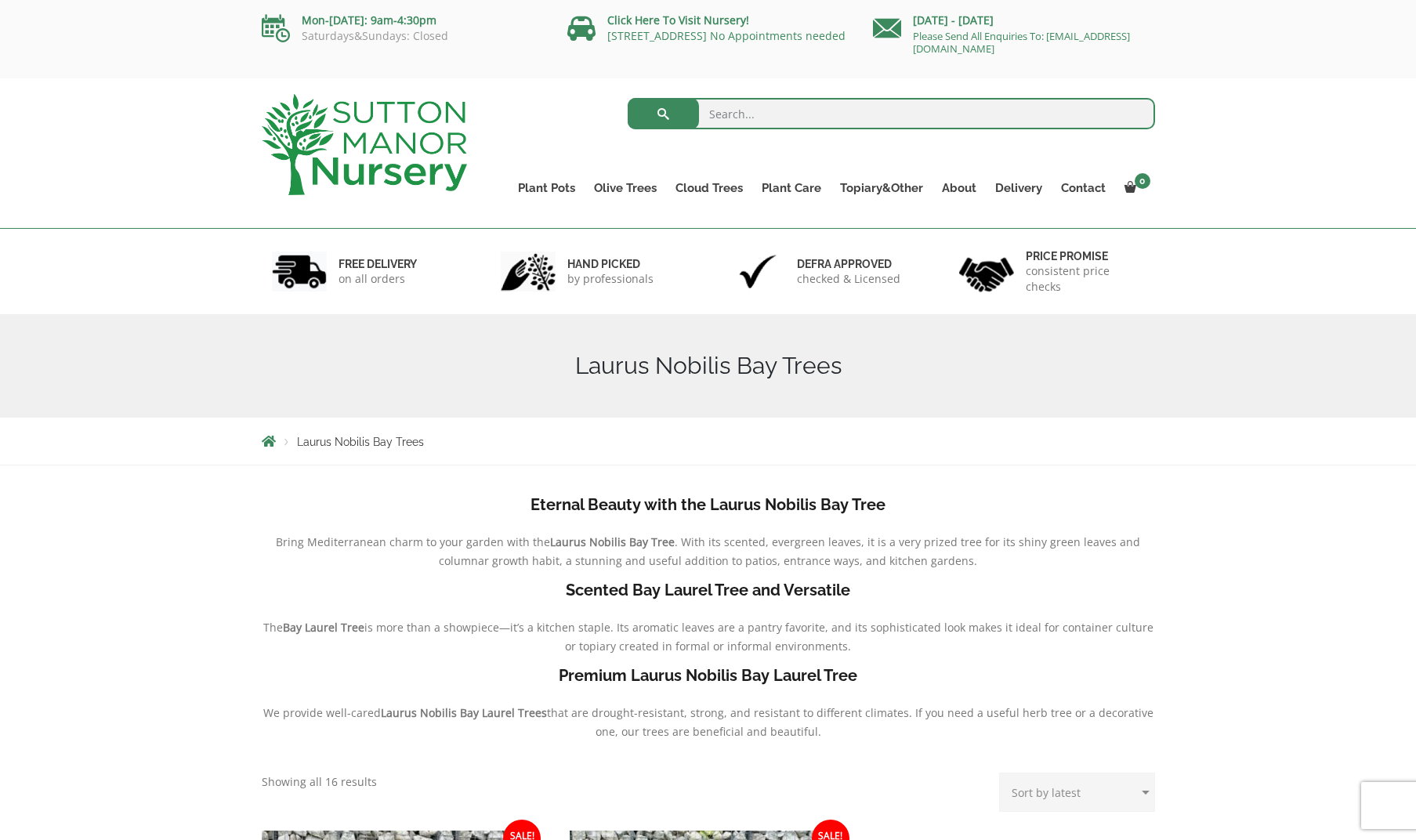
scroll to position [0, 0]
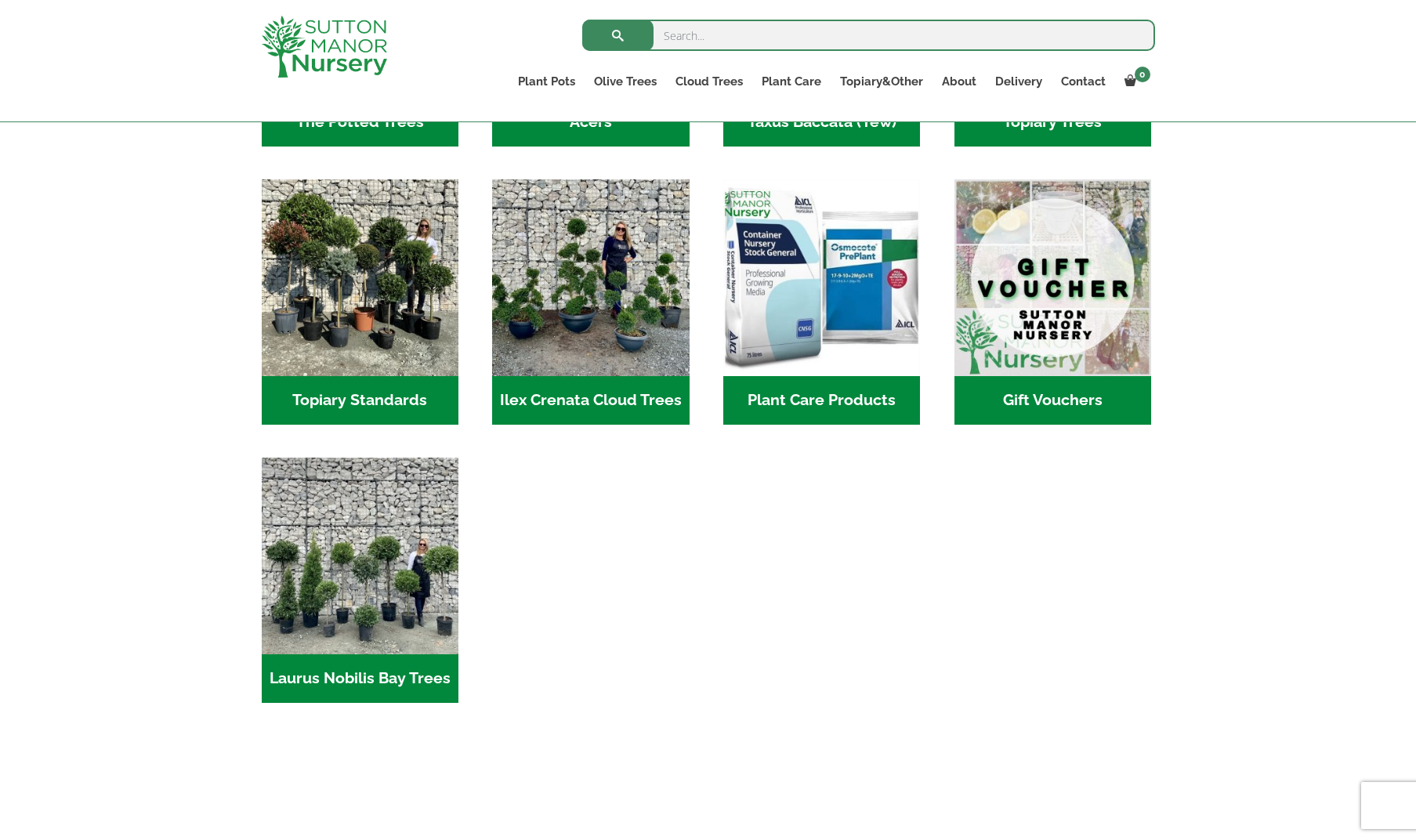
scroll to position [1362, 0]
click at [686, 32] on input "search" at bounding box center [869, 35] width 573 height 32
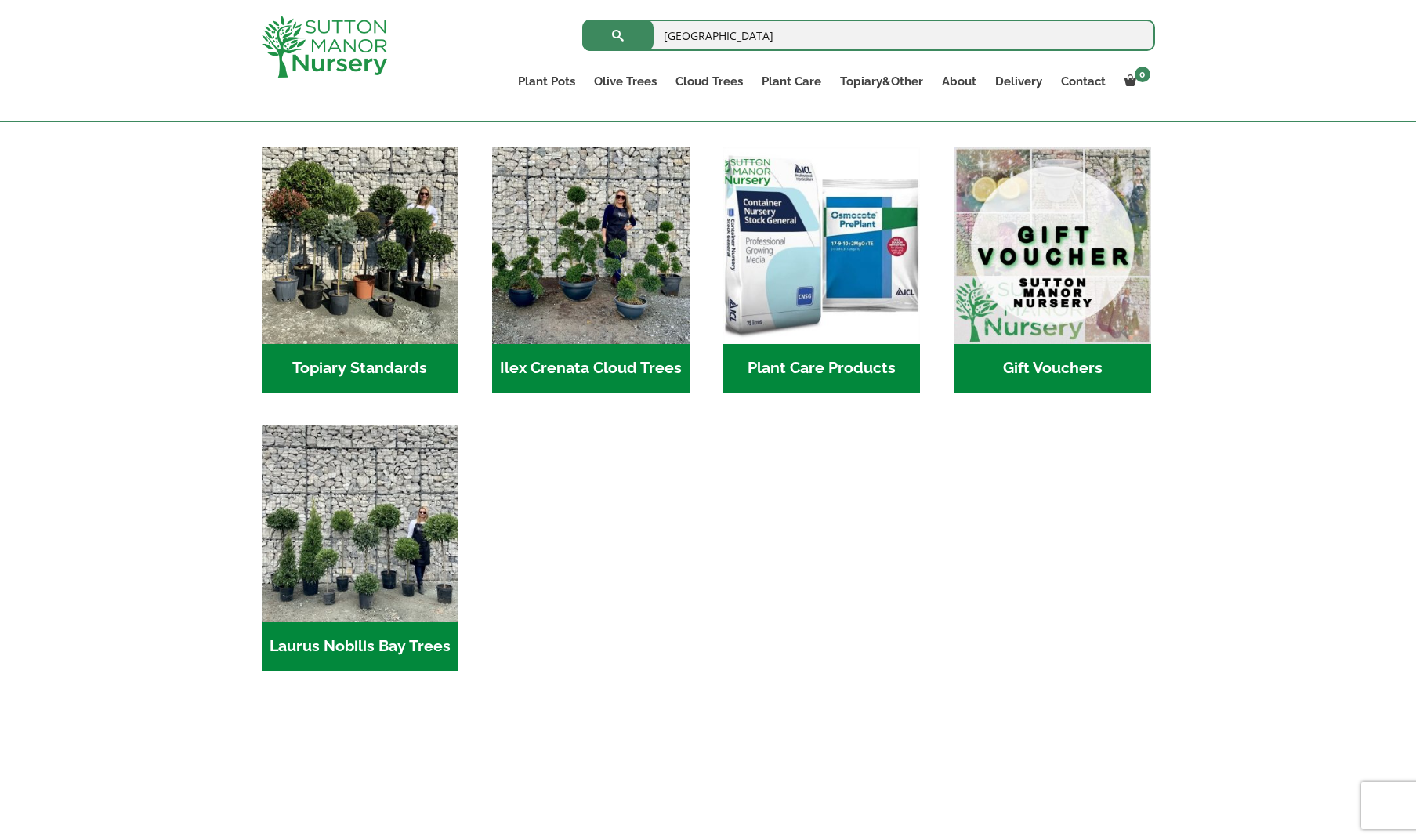
type input "milan"
click at [617, 35] on button "submit" at bounding box center [618, 35] width 71 height 32
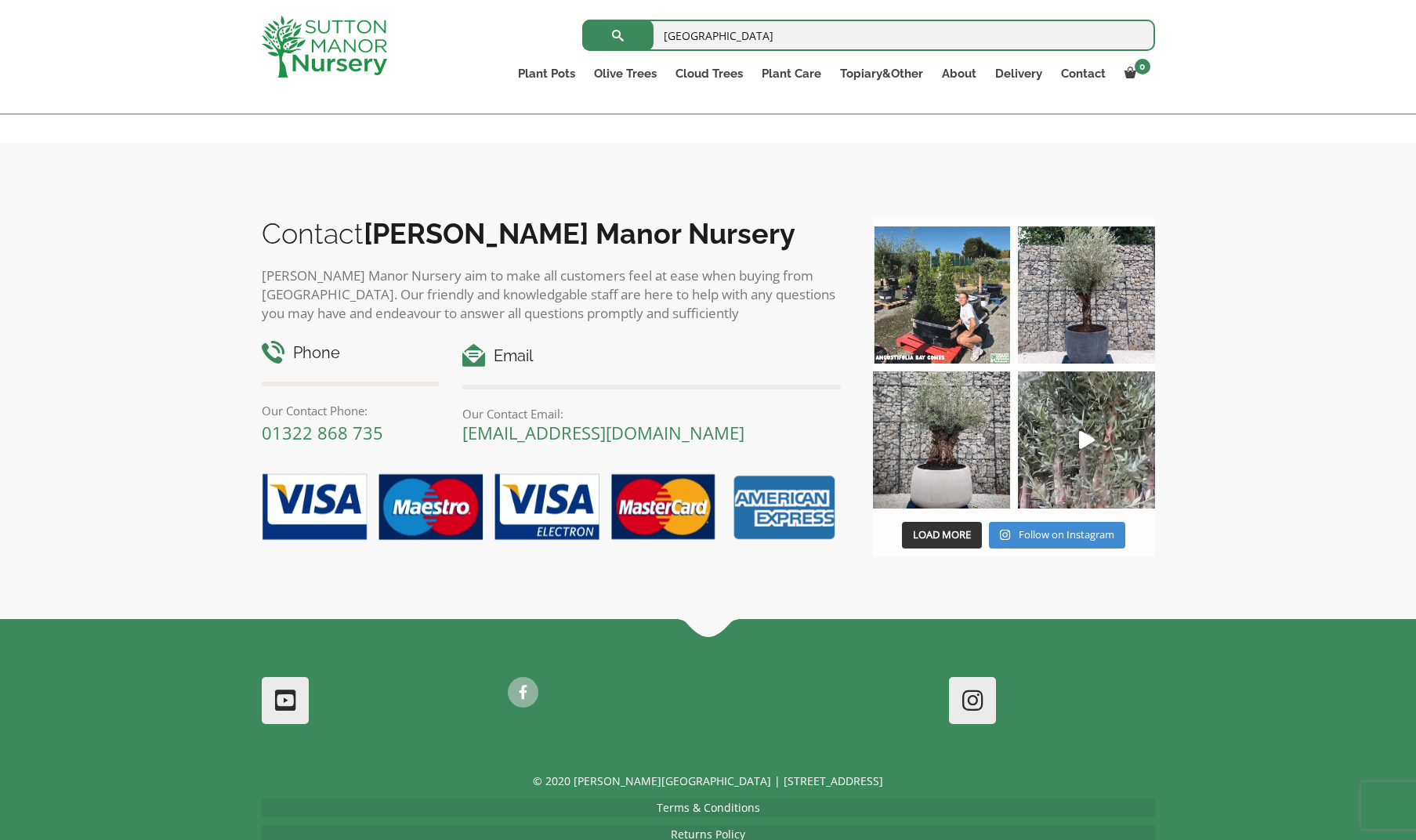
scroll to position [7352, 0]
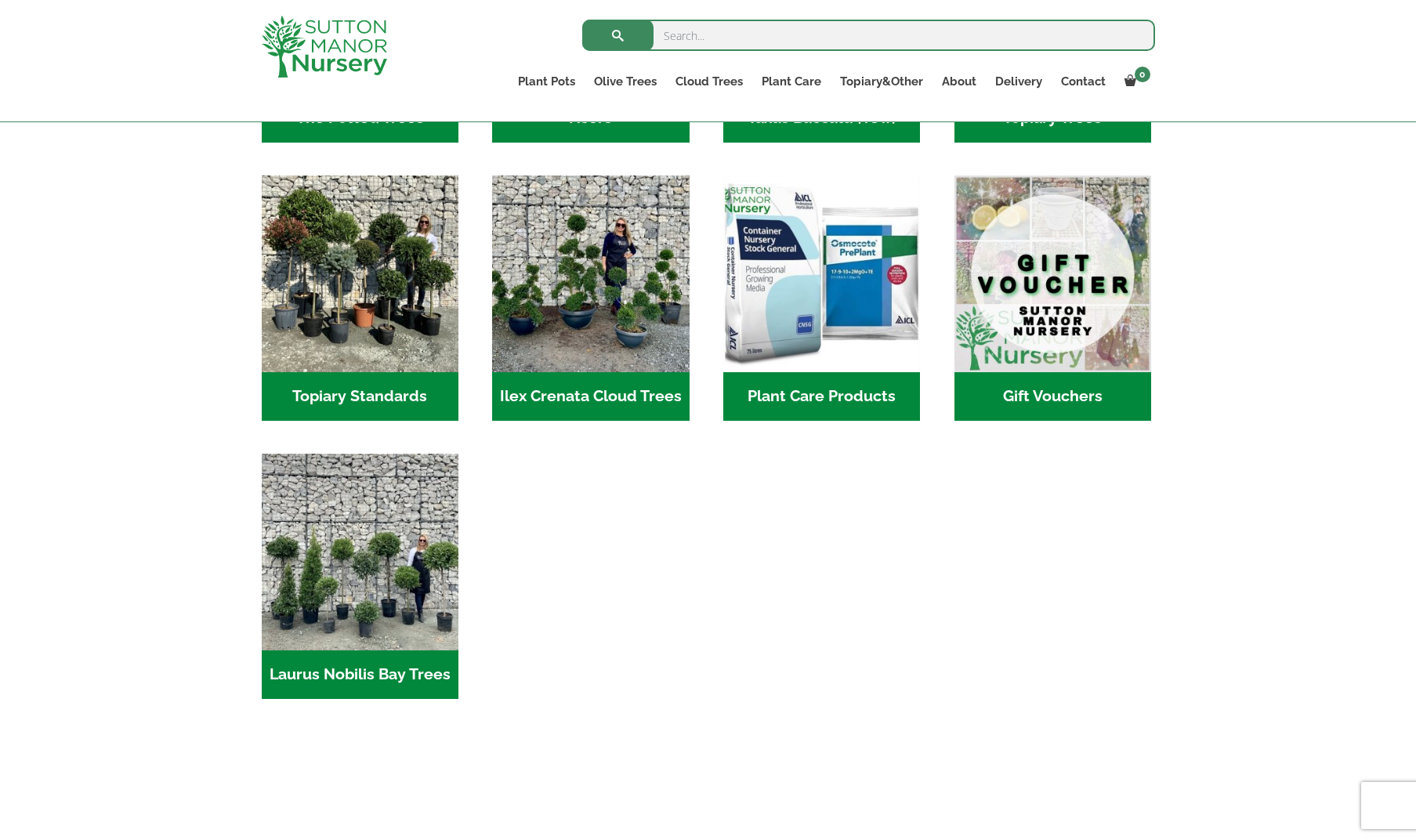
click at [717, 35] on input "search" at bounding box center [869, 35] width 573 height 32
